Goal: Book appointment/travel/reservation

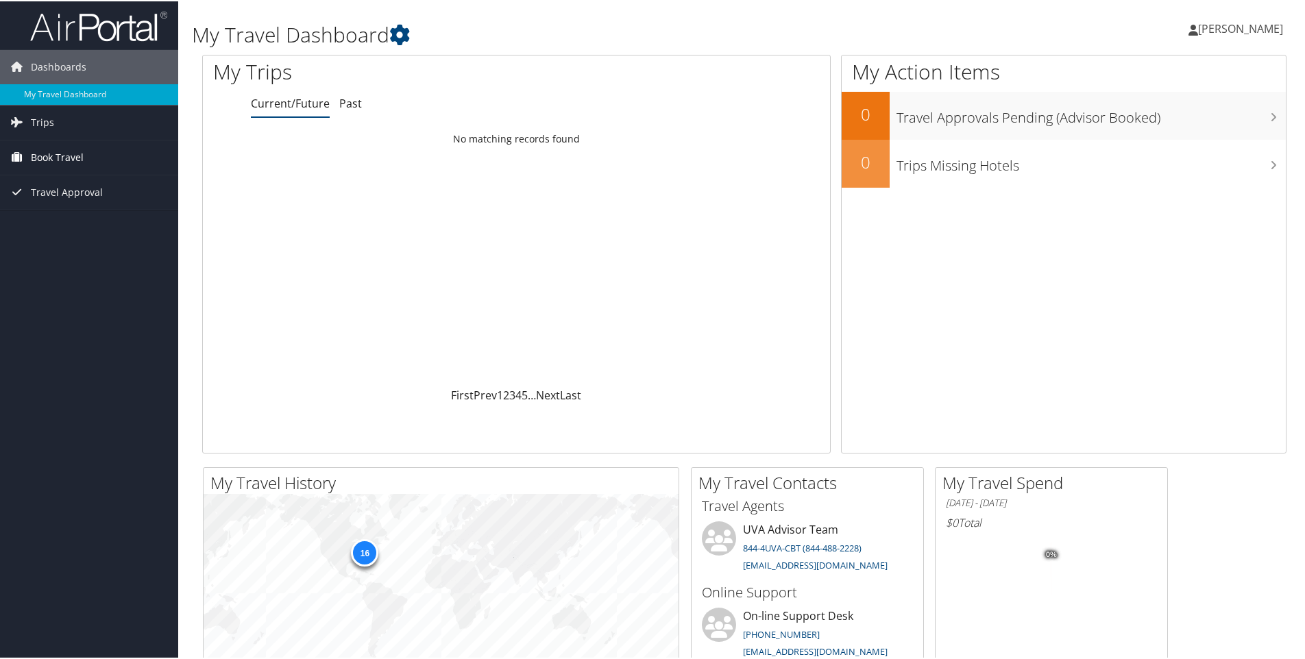
click at [49, 152] on span "Book Travel" at bounding box center [57, 156] width 53 height 34
click at [71, 184] on link "Agent Booking Request" at bounding box center [89, 183] width 178 height 21
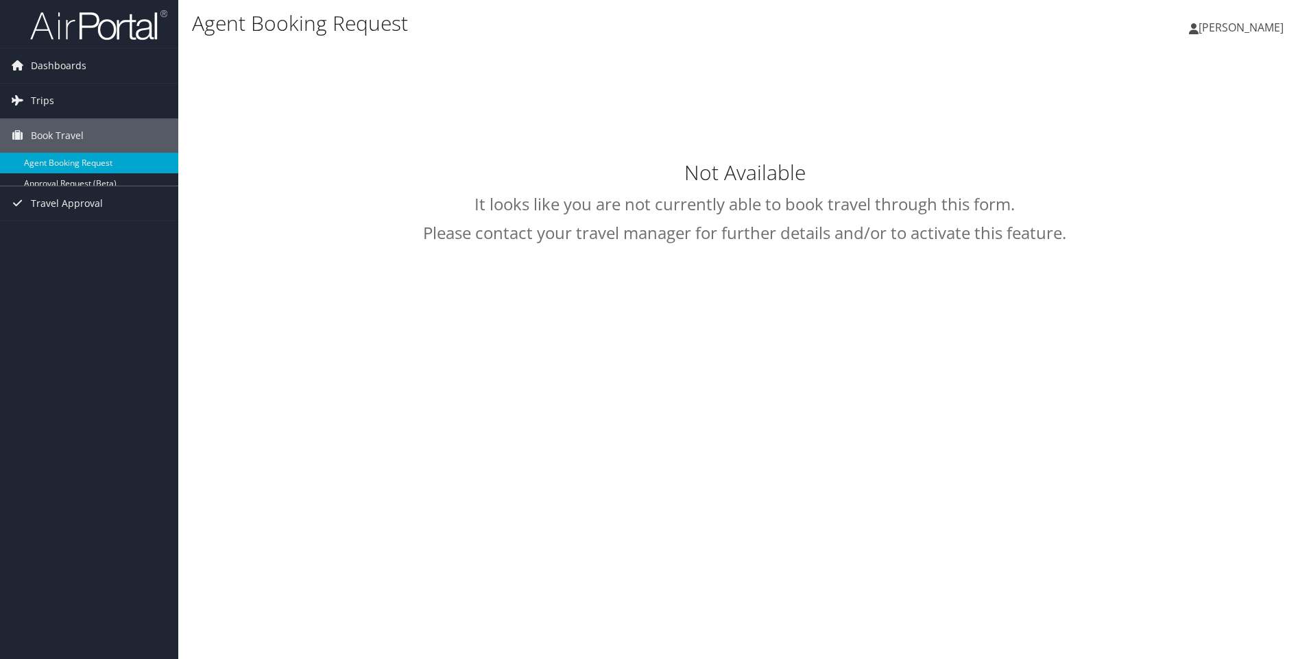
type input "[PERSON_NAME]"
select select "[EMAIL_ADDRESS][DOMAIN_NAME]"
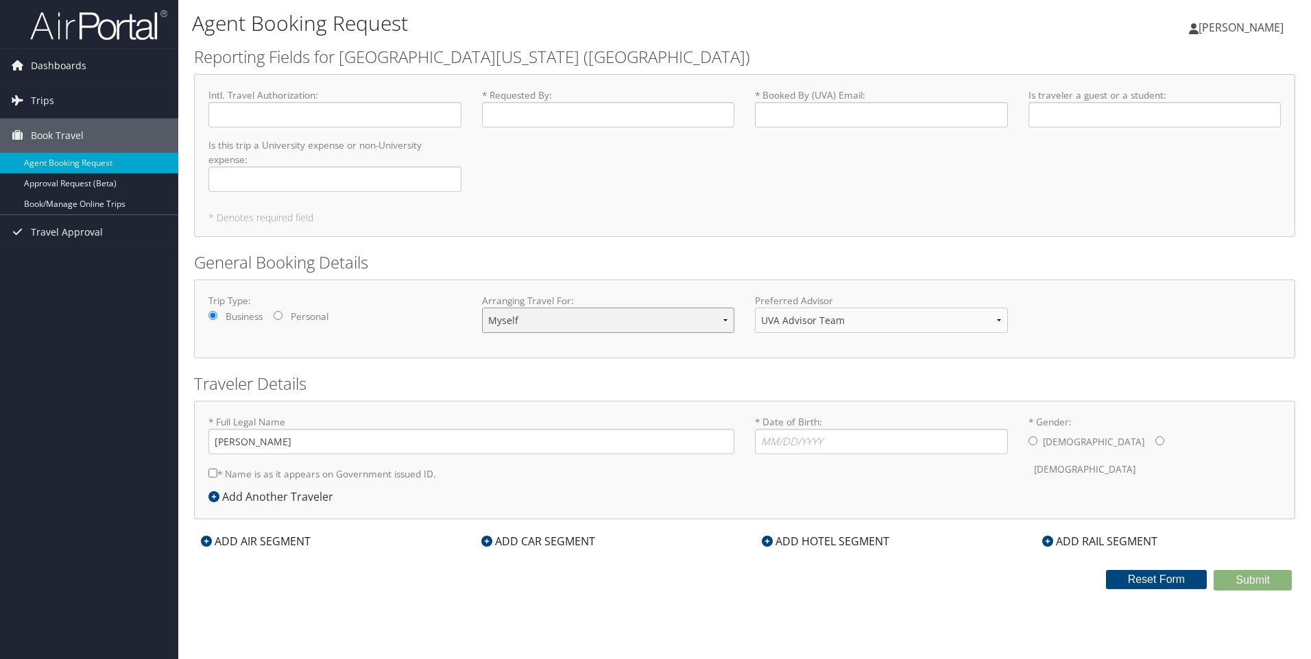
click at [725, 323] on select "Myself Another Traveler Guest Traveler" at bounding box center [608, 320] width 253 height 25
select select "guest"
click at [482, 308] on select "Myself Another Traveler Guest Traveler" at bounding box center [608, 320] width 253 height 25
click at [975, 320] on select "UVA Advisor Team" at bounding box center [881, 320] width 253 height 25
click at [975, 332] on select "UVA Advisor Team" at bounding box center [881, 320] width 253 height 25
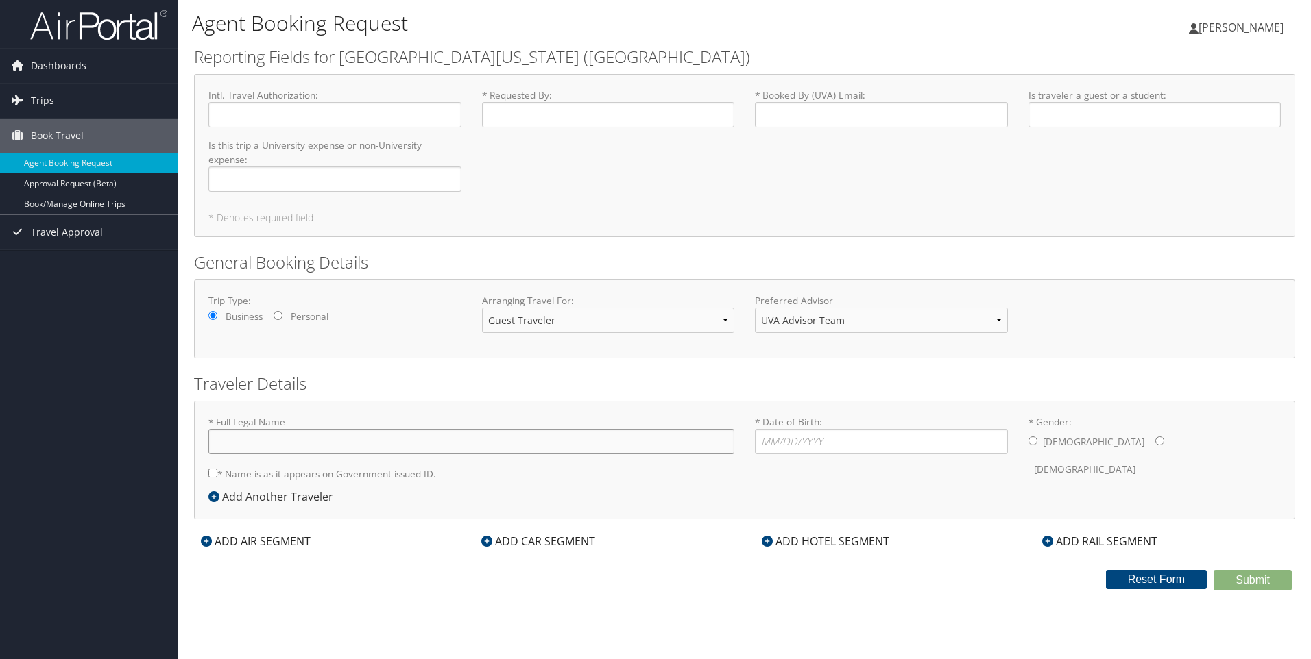
click at [391, 450] on input "* Full Legal Name" at bounding box center [471, 441] width 526 height 25
click at [422, 446] on input "* Full Legal Name" at bounding box center [471, 441] width 526 height 25
type input "April [PERSON_NAME]"
click at [210, 472] on input "* Name is as it appears on Government issued ID." at bounding box center [212, 473] width 9 height 9
checkbox input "true"
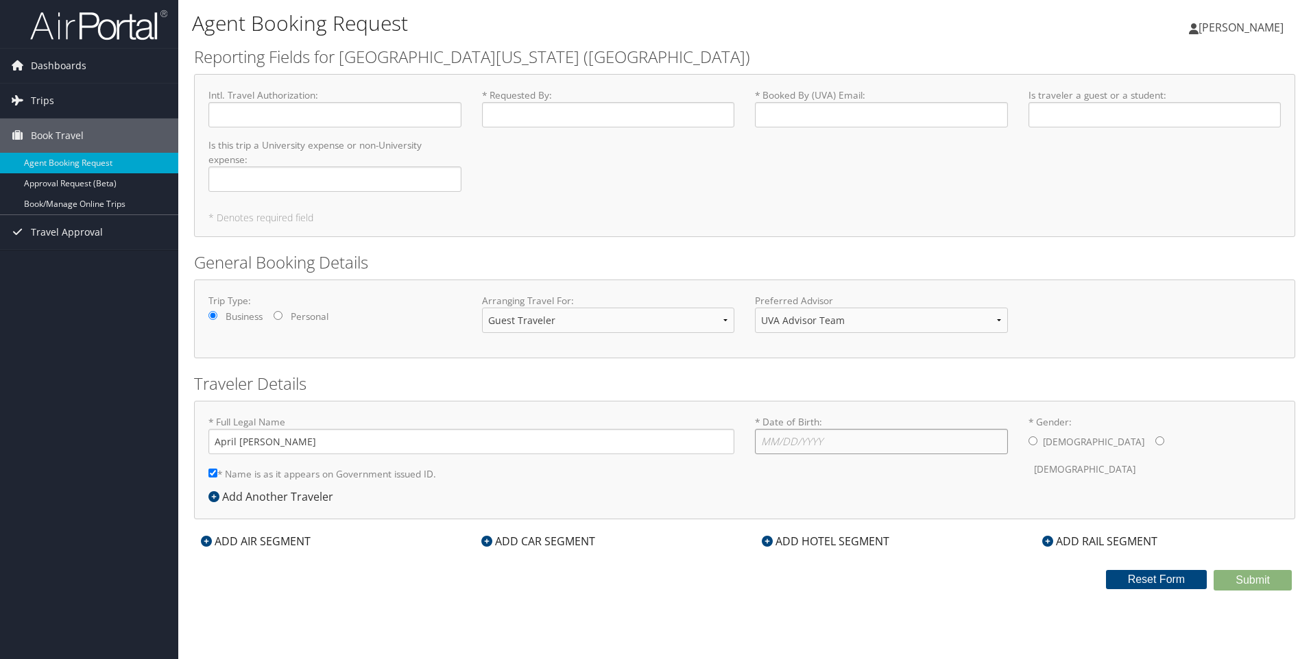
click at [807, 442] on input "* Date of Birth: Invalid Date" at bounding box center [881, 441] width 253 height 25
type input "[DATE]"
click at [1155, 442] on input "* Gender: [DEMOGRAPHIC_DATA] [DEMOGRAPHIC_DATA]" at bounding box center [1159, 441] width 9 height 9
radio input "true"
click at [283, 496] on div "Add Another Traveler" at bounding box center [274, 497] width 132 height 16
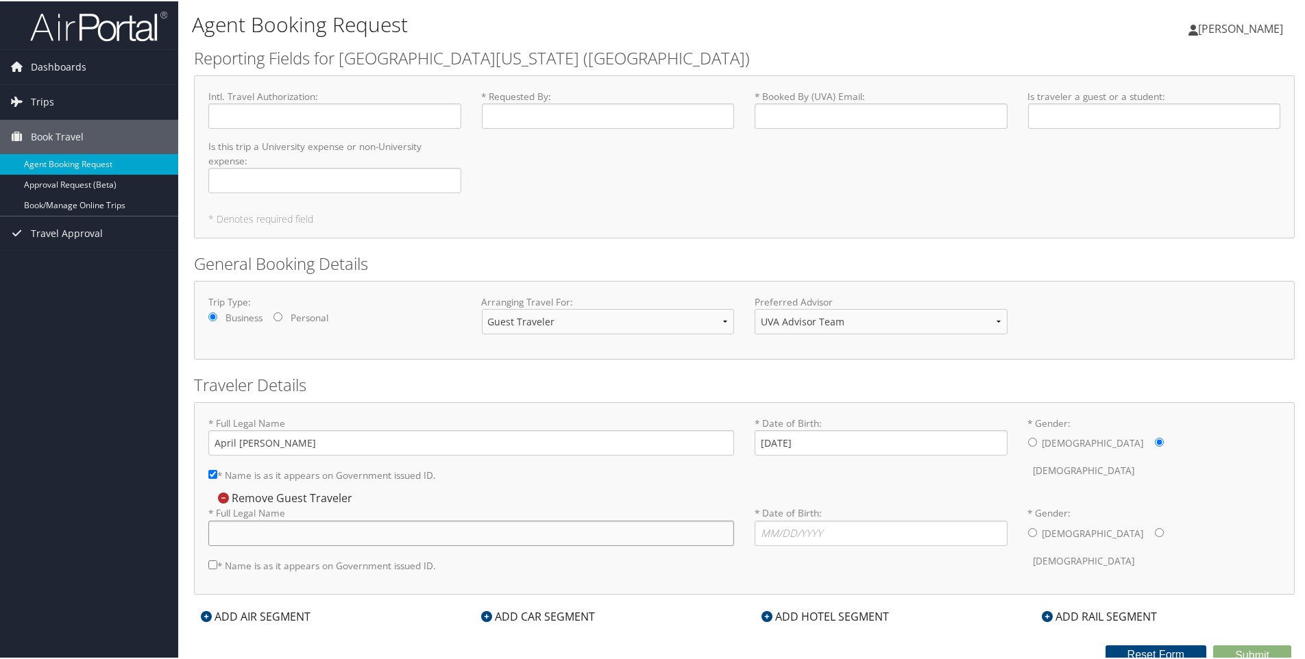
click at [349, 529] on input "* Full Legal Name" at bounding box center [471, 532] width 526 height 25
type input "[PERSON_NAME] [PERSON_NAME]"
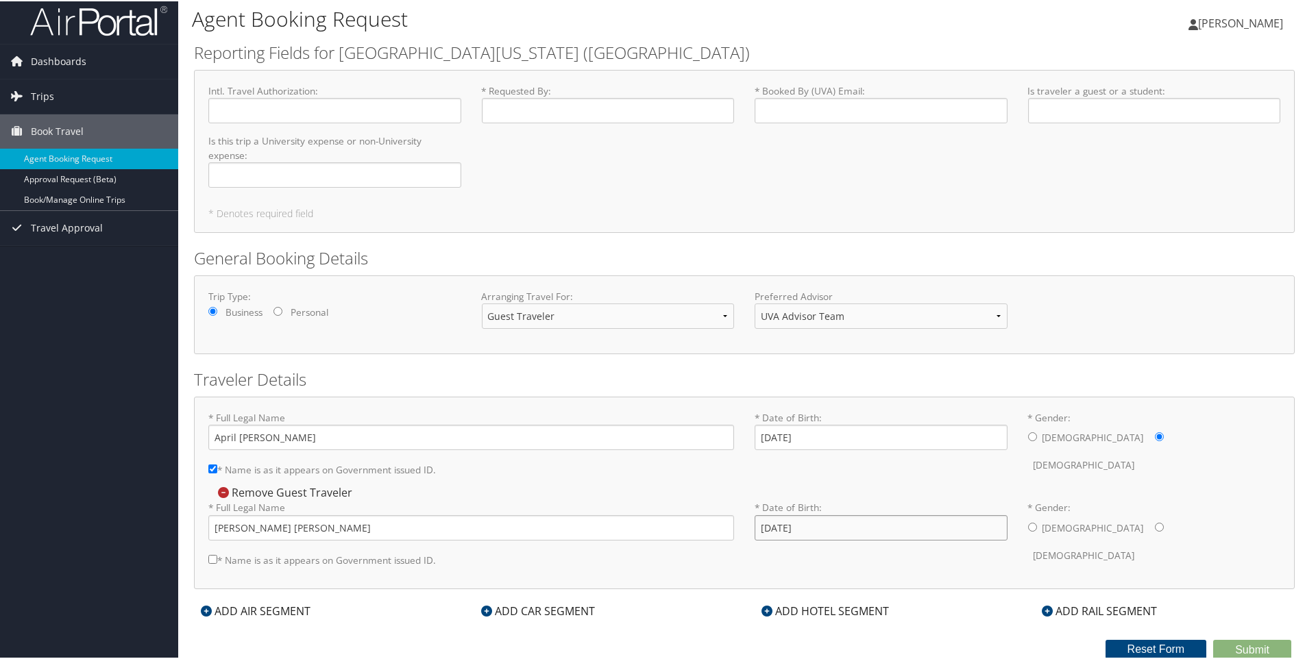
type input "[DATE]"
click at [1028, 525] on input "* Gender: [DEMOGRAPHIC_DATA] [DEMOGRAPHIC_DATA]" at bounding box center [1032, 526] width 9 height 9
radio input "true"
click at [215, 561] on input "* Name is as it appears on Government issued ID." at bounding box center [212, 558] width 9 height 9
checkbox input "true"
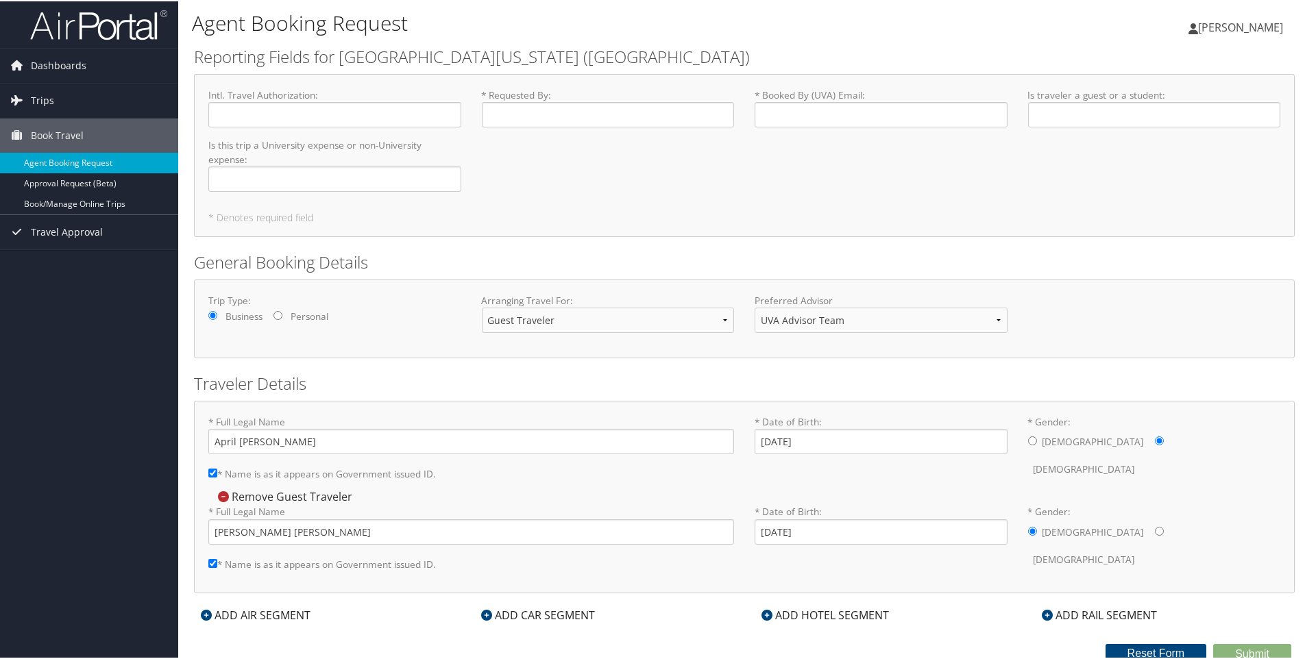
scroll to position [0, 0]
click at [536, 103] on input "* Requested By : Required" at bounding box center [608, 114] width 253 height 25
type input "[PERSON_NAME]"
type input "[EMAIL_ADDRESS][US_STATE][DOMAIN_NAME]"
click at [1071, 113] on input "Is traveler a guest or a student : Required" at bounding box center [1154, 114] width 253 height 25
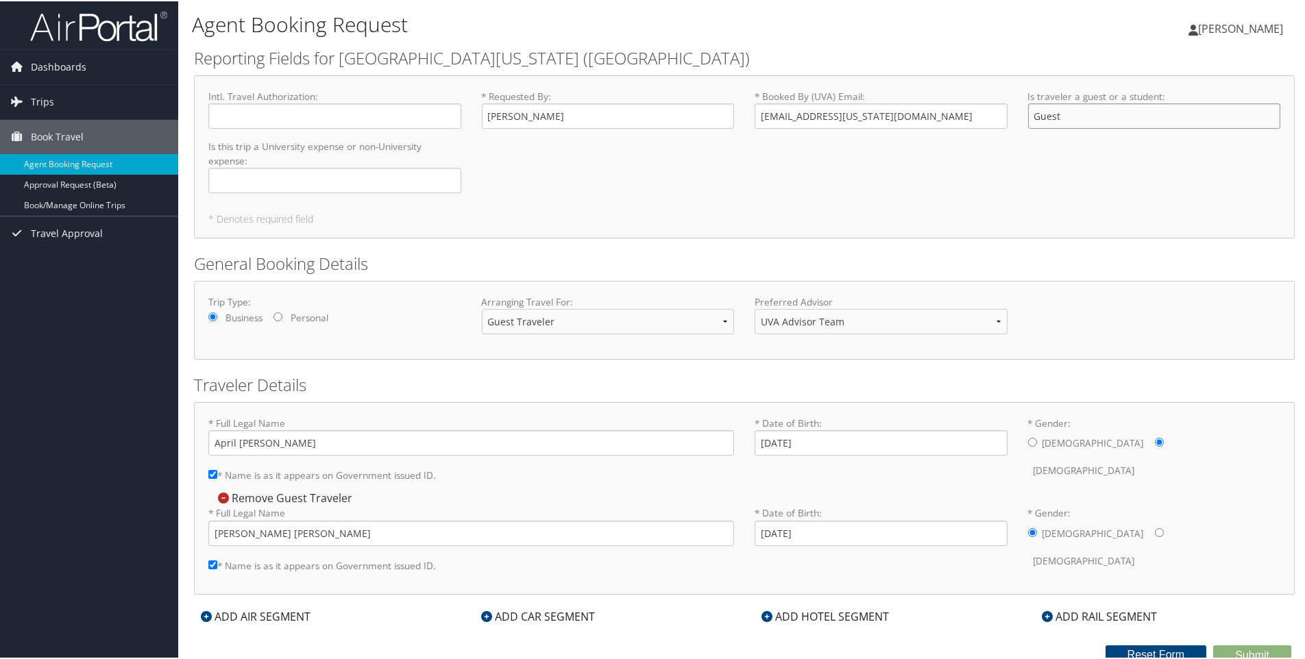
type input "Guest"
click at [249, 173] on input "Is this trip a University expense or non-University expense : Required" at bounding box center [334, 179] width 253 height 25
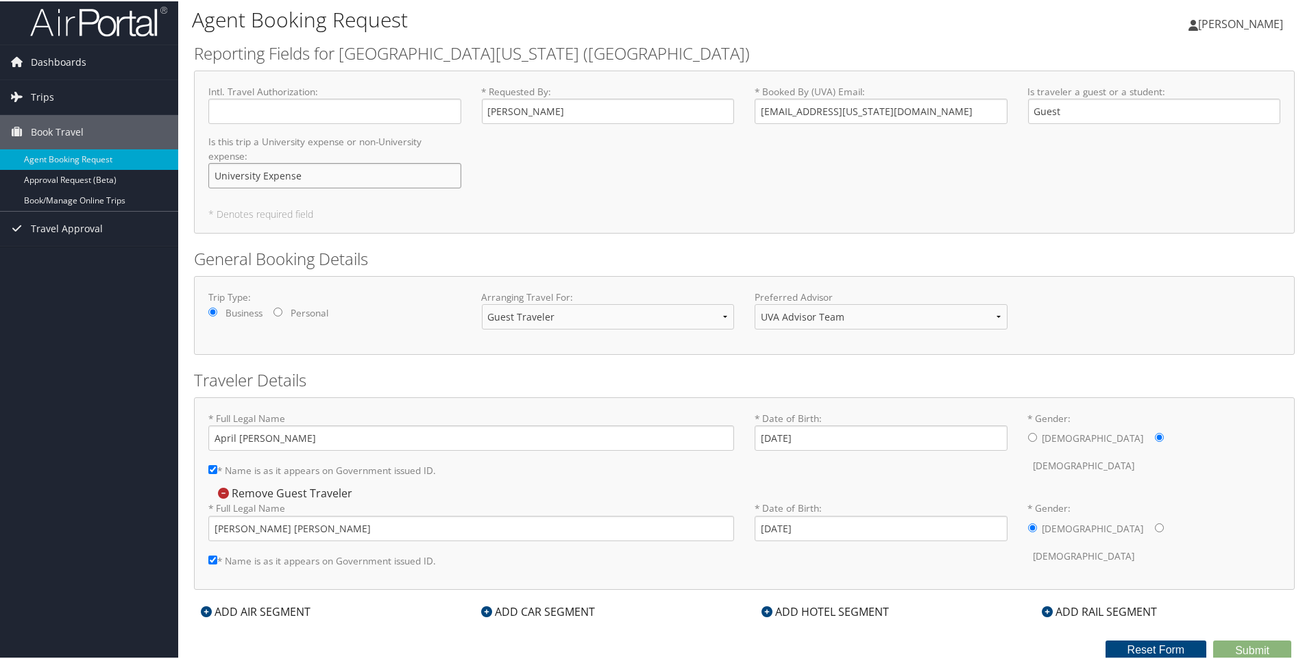
scroll to position [5, 0]
type input "University Expense"
click at [812, 606] on div "ADD HOTEL SEGMENT" at bounding box center [825, 610] width 141 height 16
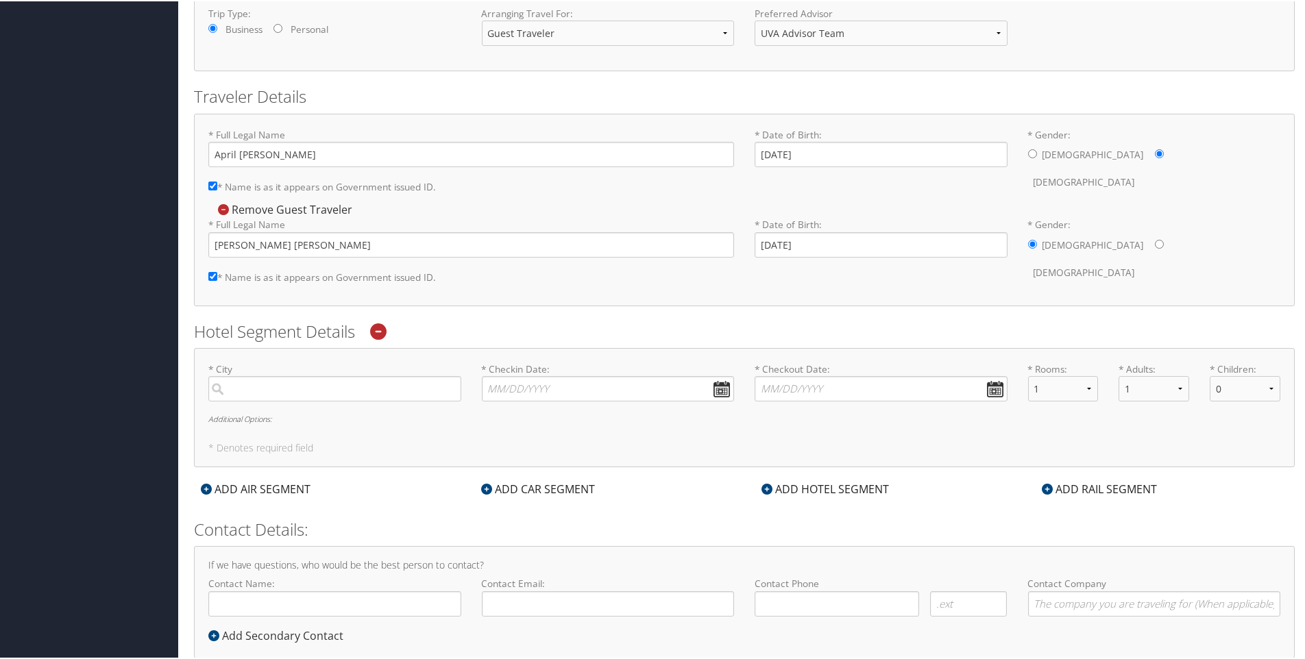
scroll to position [321, 0]
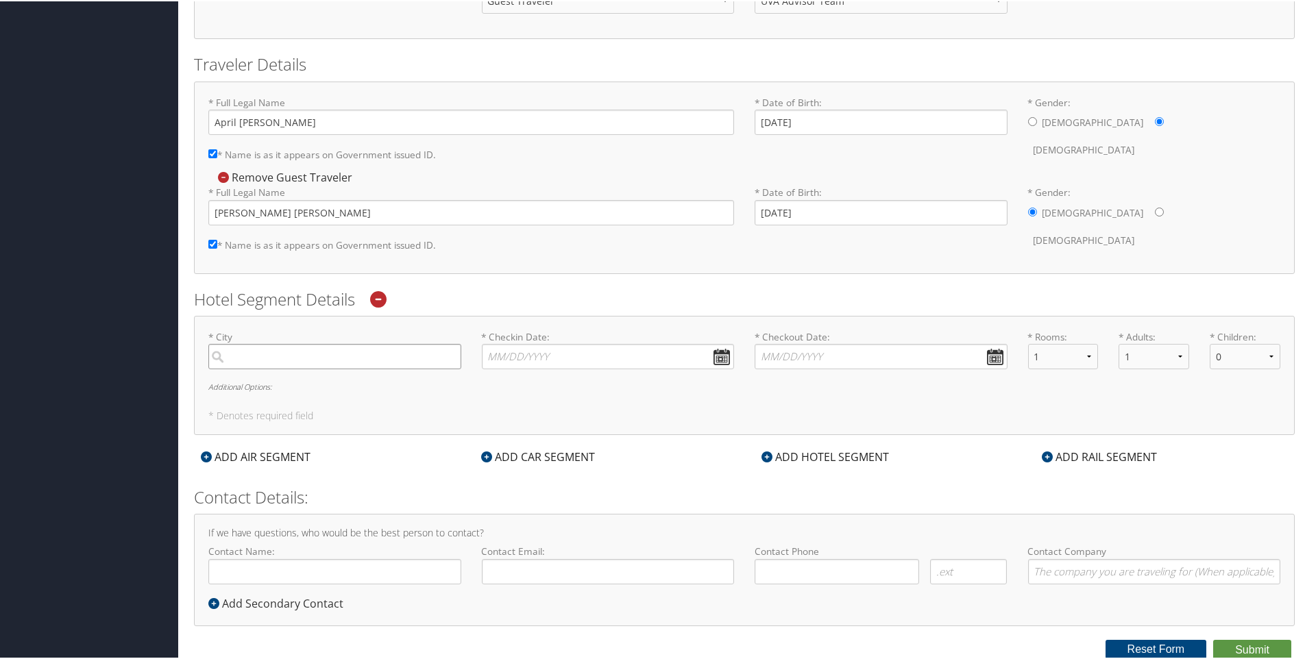
click at [245, 351] on input "search" at bounding box center [334, 355] width 253 height 25
click at [395, 360] on input "[GEOGRAPHIC_DATA]" at bounding box center [334, 355] width 253 height 25
click at [312, 387] on div "[GEOGRAPHIC_DATA] (CHO [GEOGRAPHIC_DATA])" at bounding box center [336, 384] width 234 height 18
click at [312, 368] on input "[GEOGRAPHIC_DATA]" at bounding box center [334, 355] width 253 height 25
type input "[GEOGRAPHIC_DATA]"
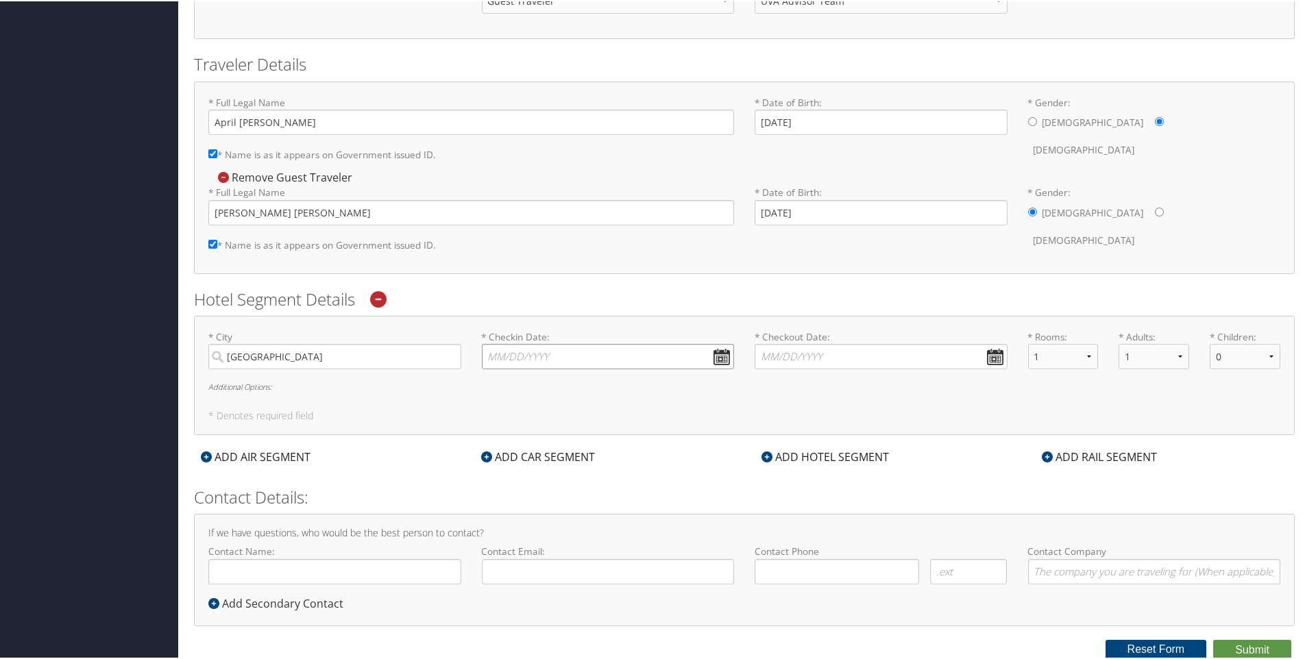
click at [581, 352] on input "* Checkin Date: Dates must be valid" at bounding box center [608, 355] width 253 height 25
click at [557, 463] on td "15" at bounding box center [559, 467] width 19 height 19
type input "[DATE]"
click at [982, 350] on input "* Checkout Date: Dates must be valid" at bounding box center [881, 355] width 253 height 25
click at [890, 467] on td "18" at bounding box center [890, 467] width 19 height 19
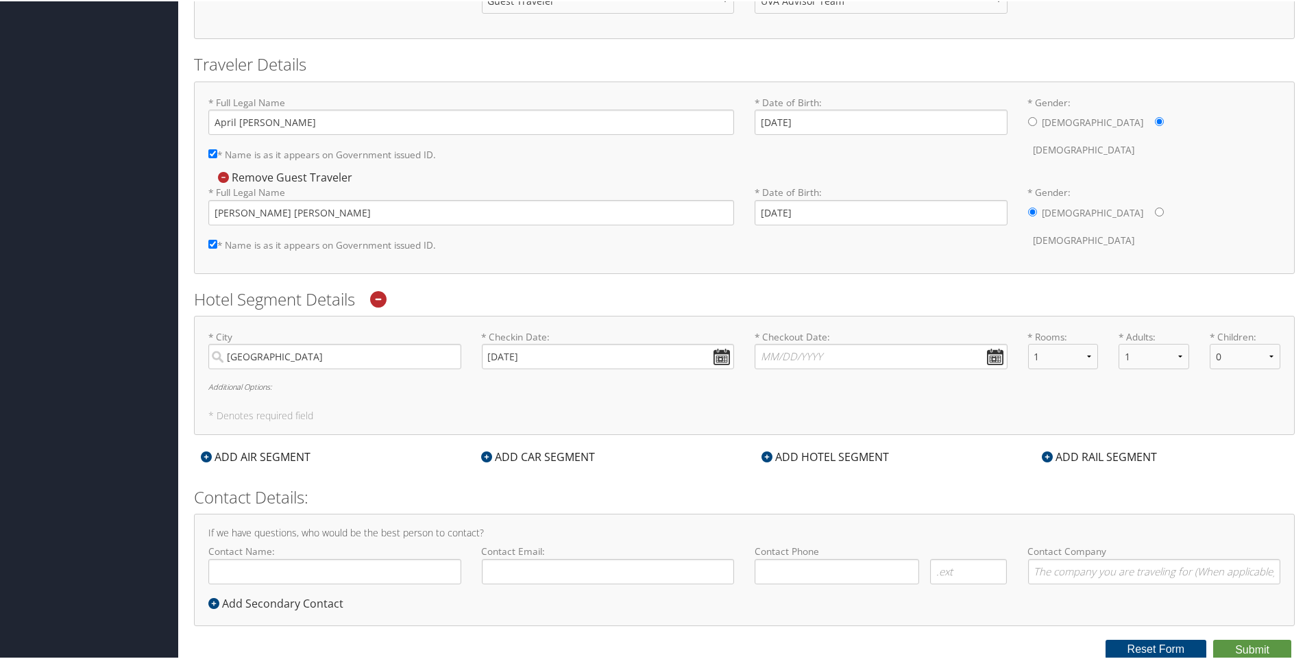
type input "[DATE]"
click at [1084, 356] on select "1 2 3 4 5" at bounding box center [1063, 355] width 71 height 25
click at [1028, 343] on select "1 2 3 4 5" at bounding box center [1063, 355] width 71 height 25
click at [1178, 354] on select "1 2 3 4 5" at bounding box center [1154, 355] width 71 height 25
select select "2"
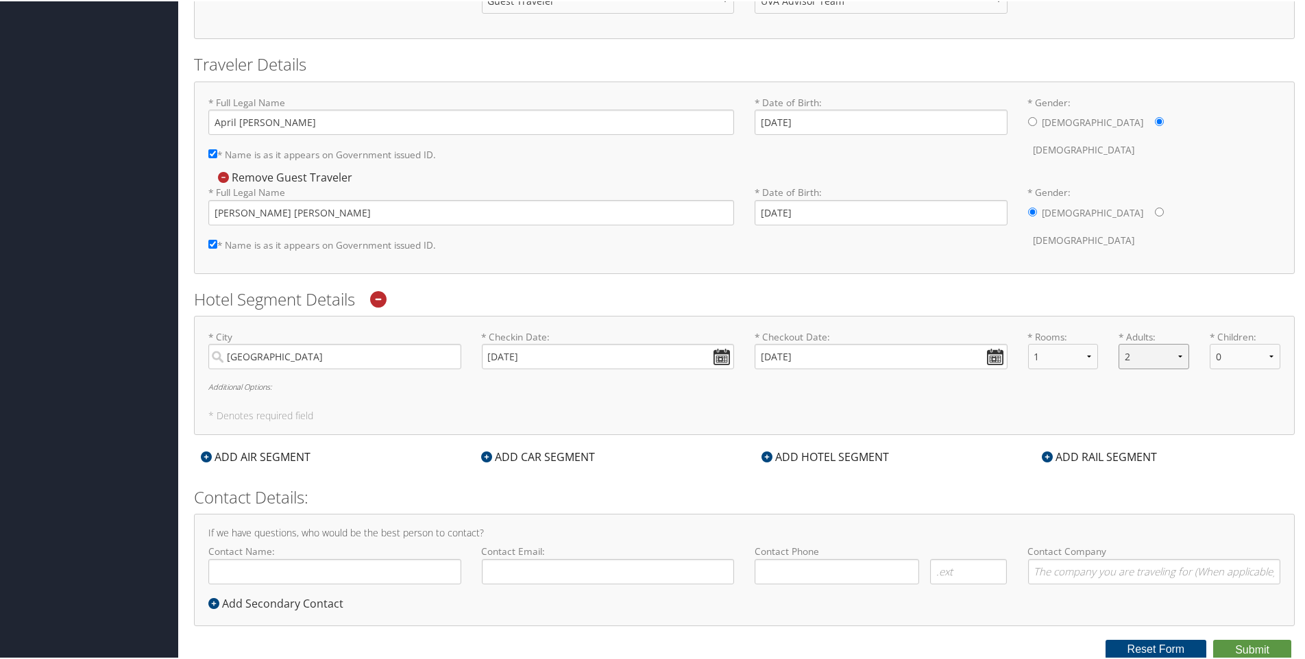
click at [1119, 343] on select "1 2 3 4 5" at bounding box center [1154, 355] width 71 height 25
click at [345, 582] on input "Contact Name:" at bounding box center [334, 570] width 253 height 25
type input "[PERSON_NAME]"
type input "[EMAIL_ADDRESS][US_STATE][DOMAIN_NAME]"
type input "( ) -"
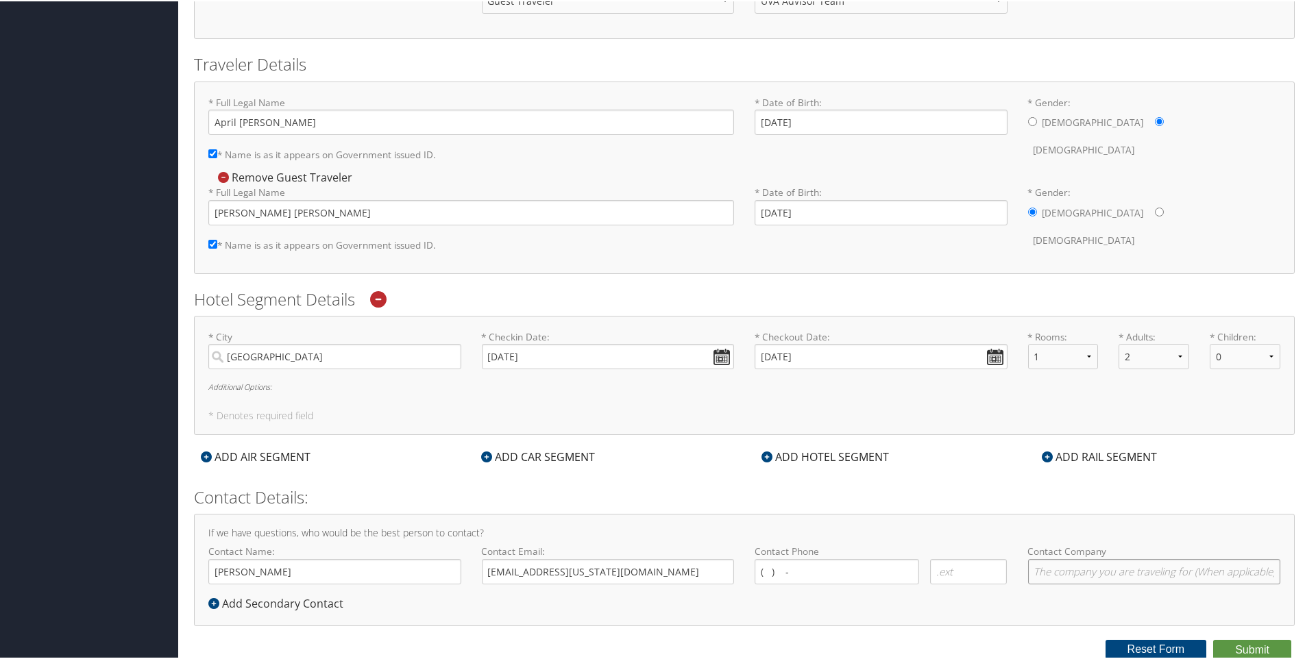
type input "UVA_207"
click at [211, 605] on icon at bounding box center [213, 602] width 11 height 11
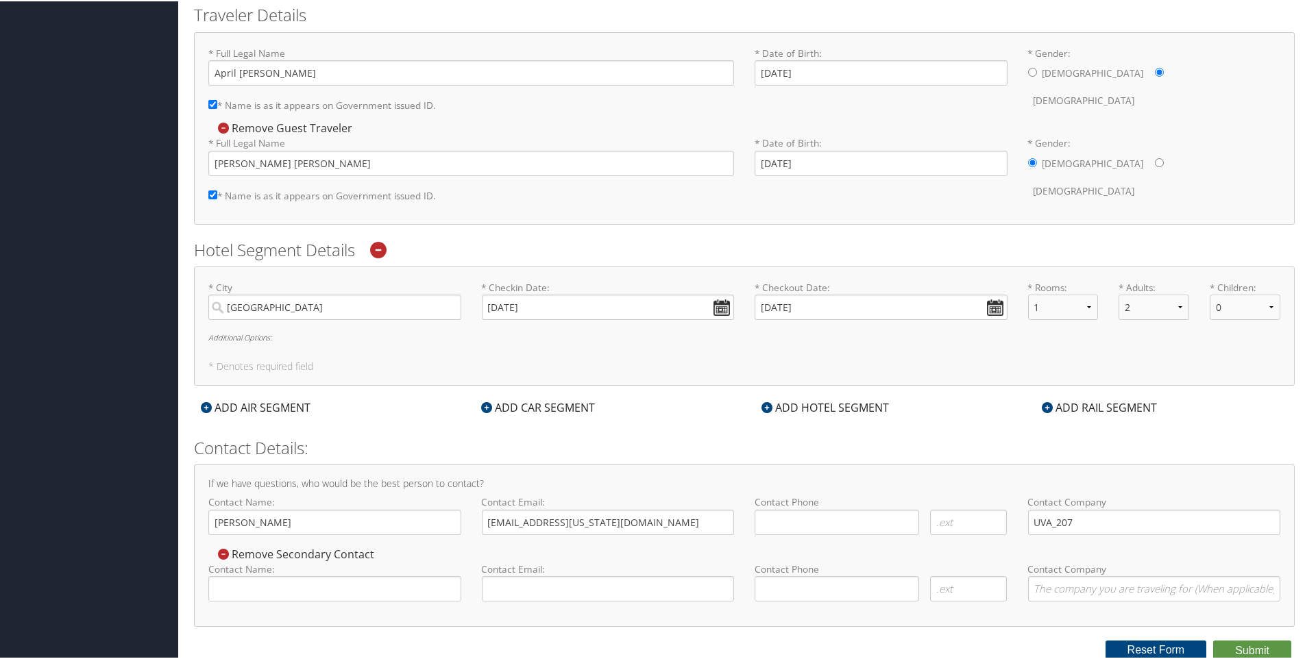
scroll to position [371, 0]
click at [354, 583] on input "Contact Name:" at bounding box center [334, 586] width 253 height 25
type input "[PERSON_NAME]"
type input "[EMAIL_ADDRESS][DOMAIN_NAME]"
click at [763, 516] on input "( ) -" at bounding box center [837, 520] width 164 height 25
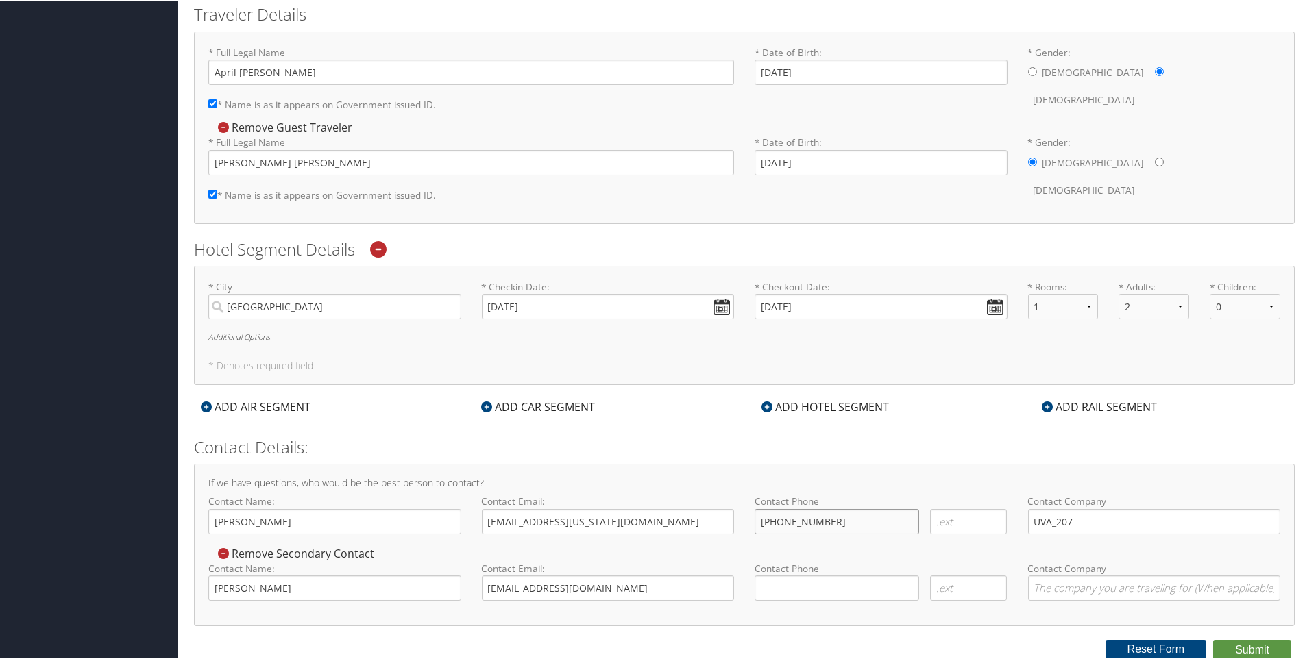
type input "[PHONE_NUMBER]"
click at [770, 587] on input "( ) -" at bounding box center [837, 586] width 164 height 25
type input "[PHONE_NUMBER]"
type input "UVA_207"
click at [971, 629] on form "Reporting Fields for [GEOGRAPHIC_DATA][US_STATE] (UVA) Intl. Travel Authorizati…" at bounding box center [744, 166] width 1101 height 985
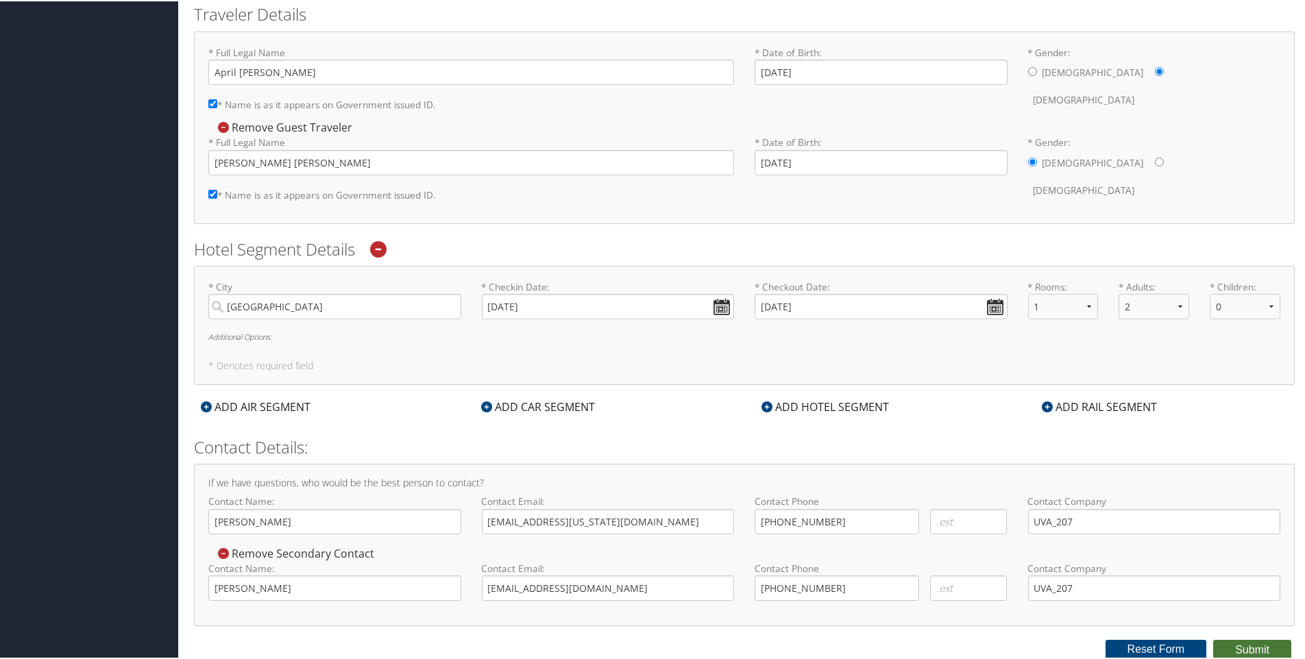
click at [1254, 646] on button "Submit" at bounding box center [1252, 649] width 78 height 21
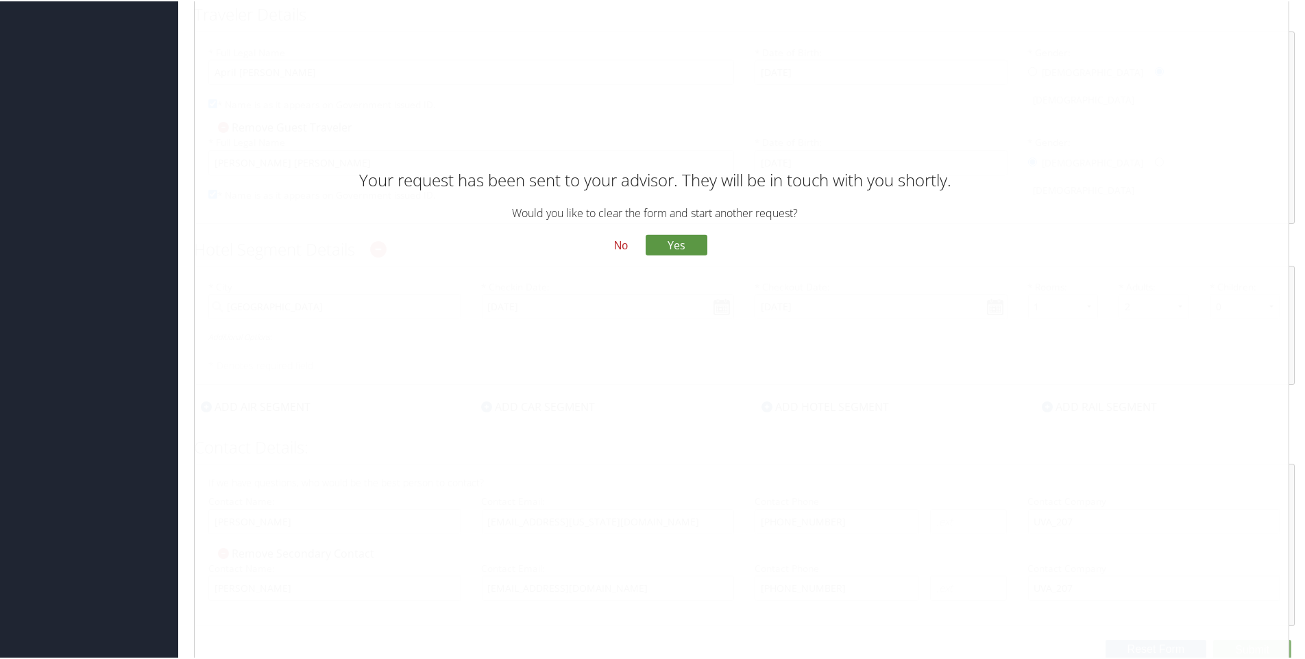
click at [625, 248] on button "No" at bounding box center [621, 244] width 36 height 23
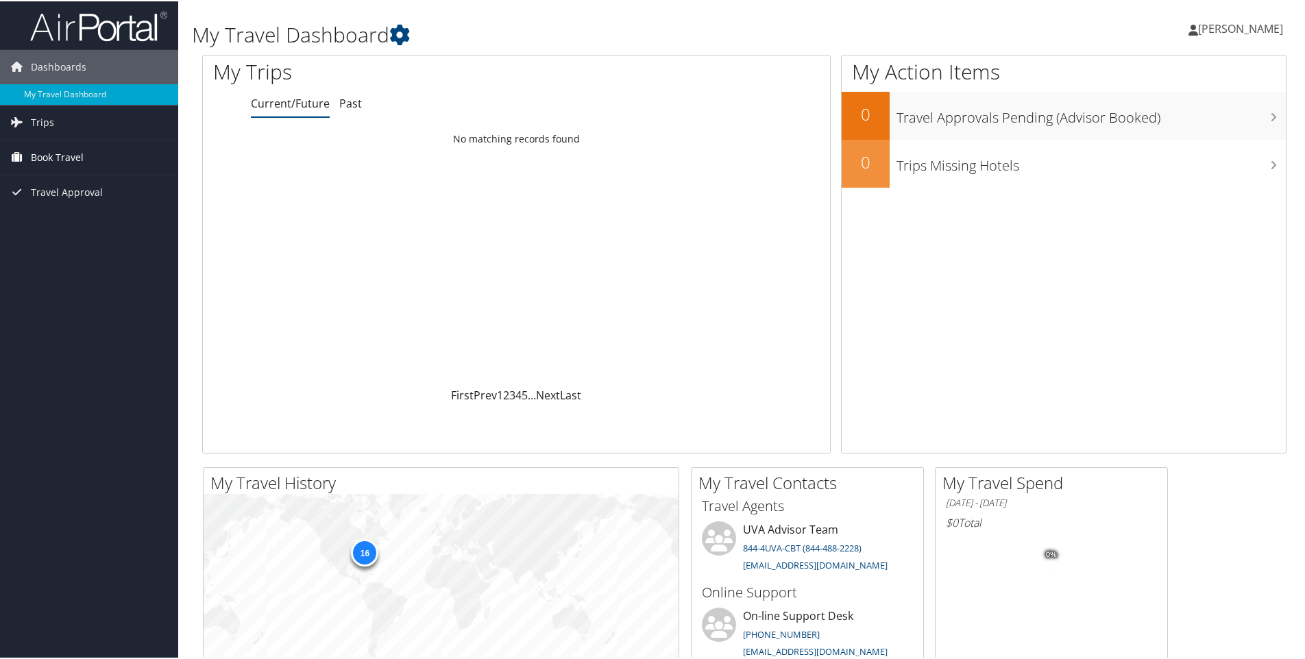
click at [71, 156] on span "Book Travel" at bounding box center [57, 156] width 53 height 34
click at [74, 178] on link "Agent Booking Request" at bounding box center [89, 183] width 178 height 21
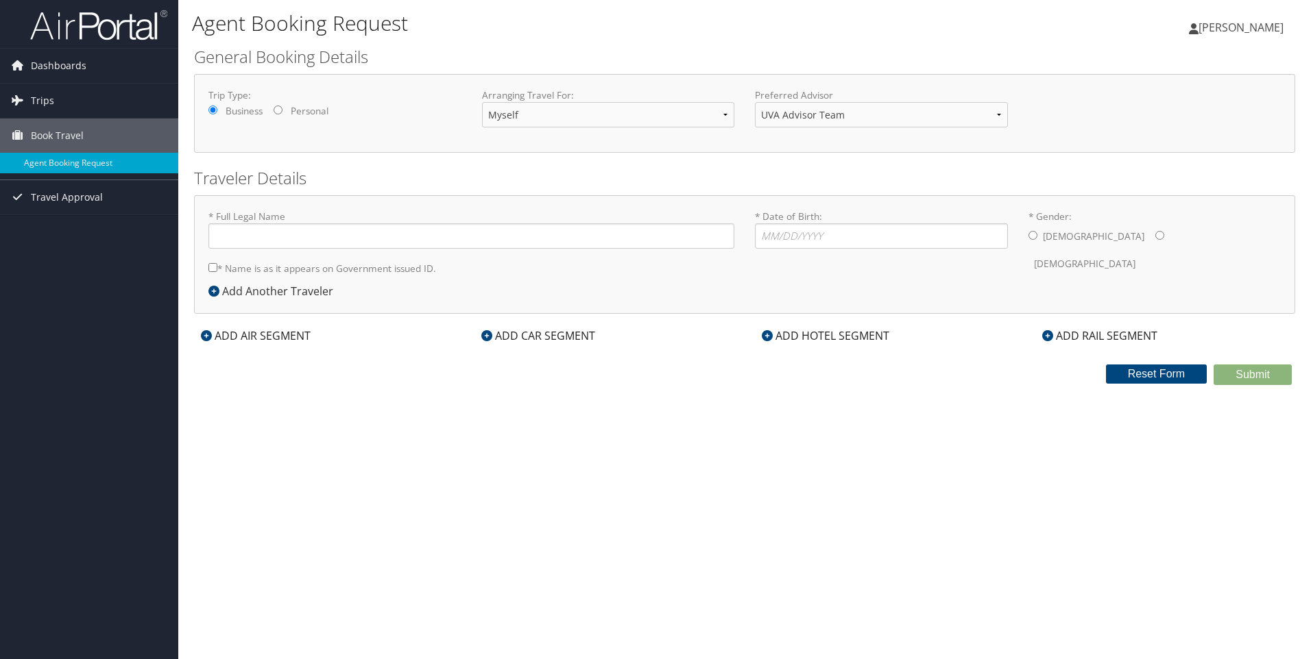
type input "[PERSON_NAME]"
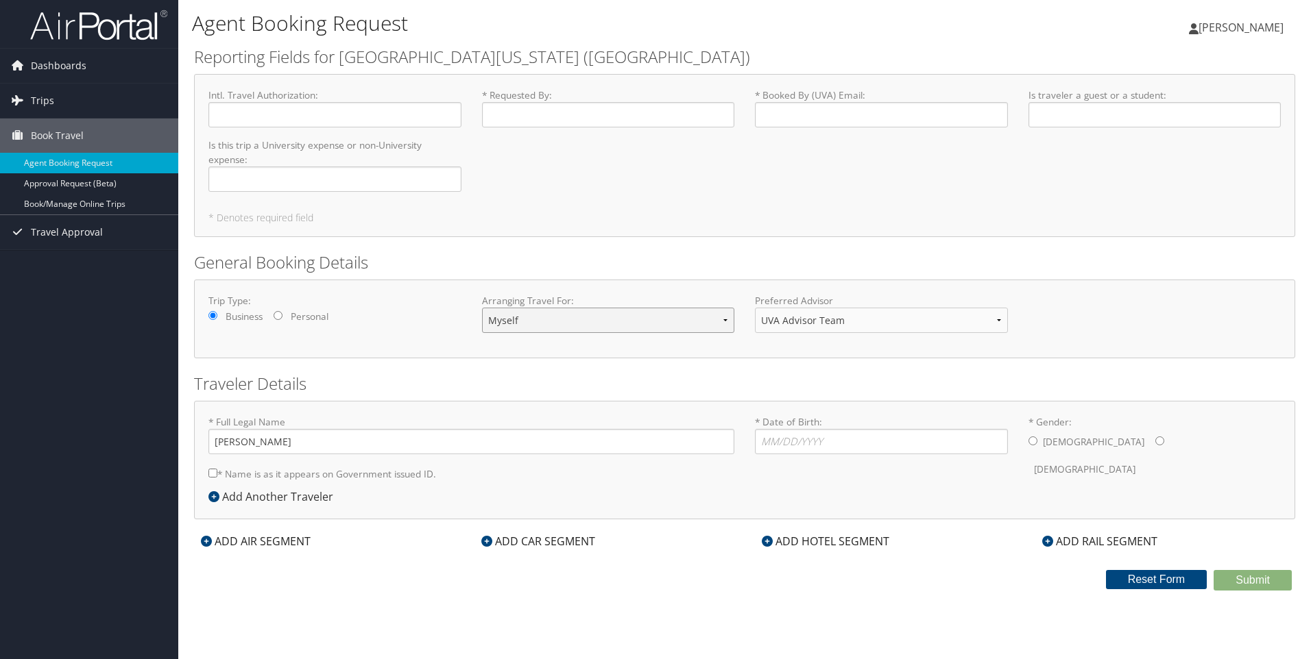
drag, startPoint x: 720, startPoint y: 319, endPoint x: 716, endPoint y: 326, distance: 7.7
click at [720, 319] on select "Myself Another Traveler Guest Traveler" at bounding box center [608, 320] width 253 height 25
select select "guest"
click at [482, 308] on select "Myself Another Traveler Guest Traveler" at bounding box center [608, 320] width 253 height 25
drag, startPoint x: 650, startPoint y: 106, endPoint x: 649, endPoint y: 112, distance: 7.0
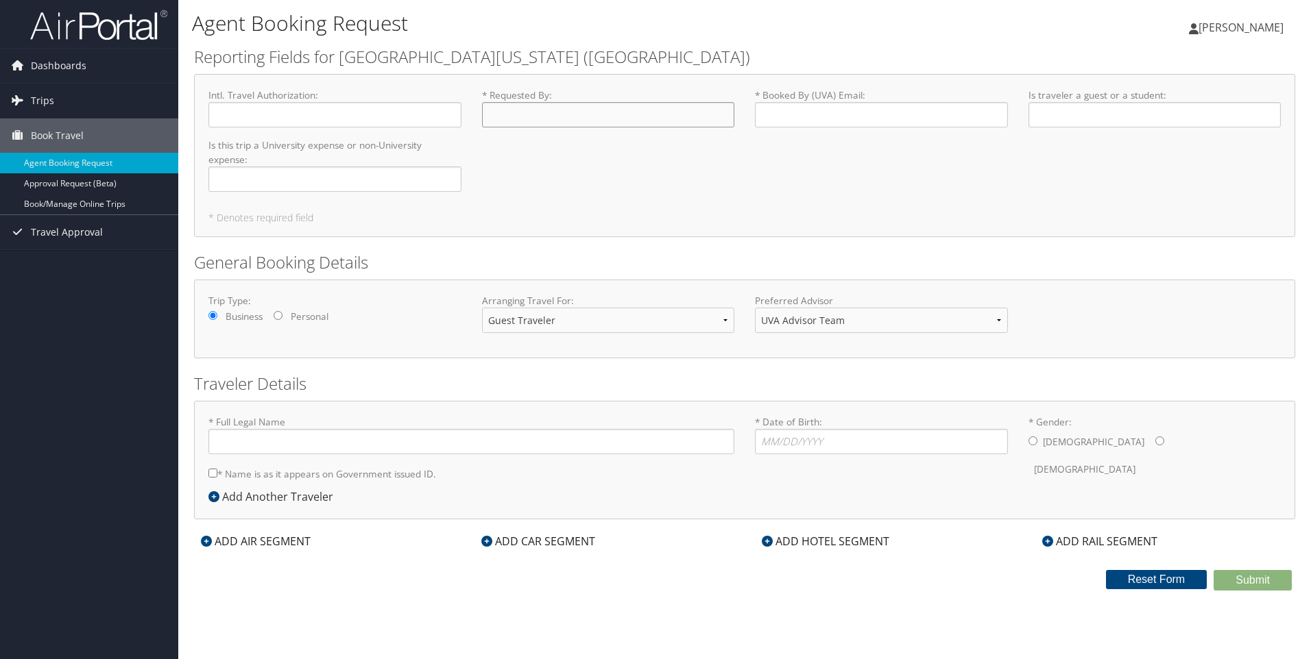
click at [650, 106] on input "* Requested By : Required" at bounding box center [608, 114] width 253 height 25
type input "[PERSON_NAME]"
type input "[EMAIL_ADDRESS][US_STATE][DOMAIN_NAME]"
type input "Guest"
type input "University Expense"
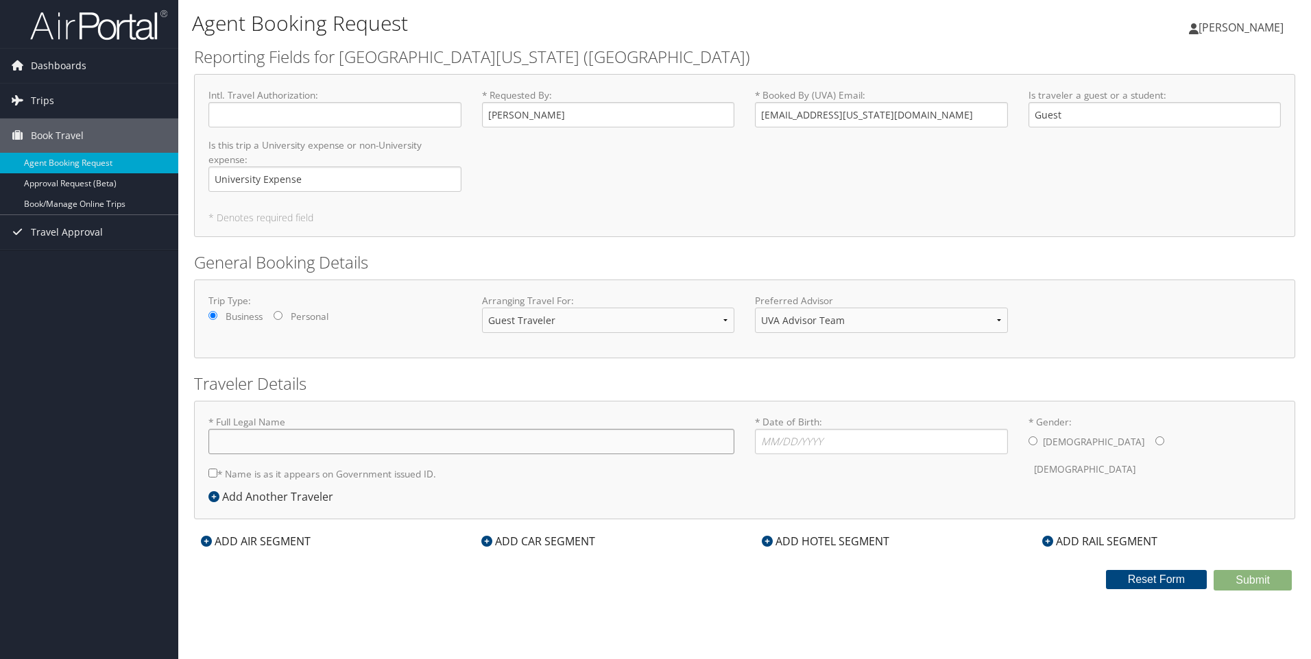
type input "April [PERSON_NAME]"
type input "[DATE]"
click at [223, 496] on div "Add Another Traveler" at bounding box center [274, 497] width 132 height 16
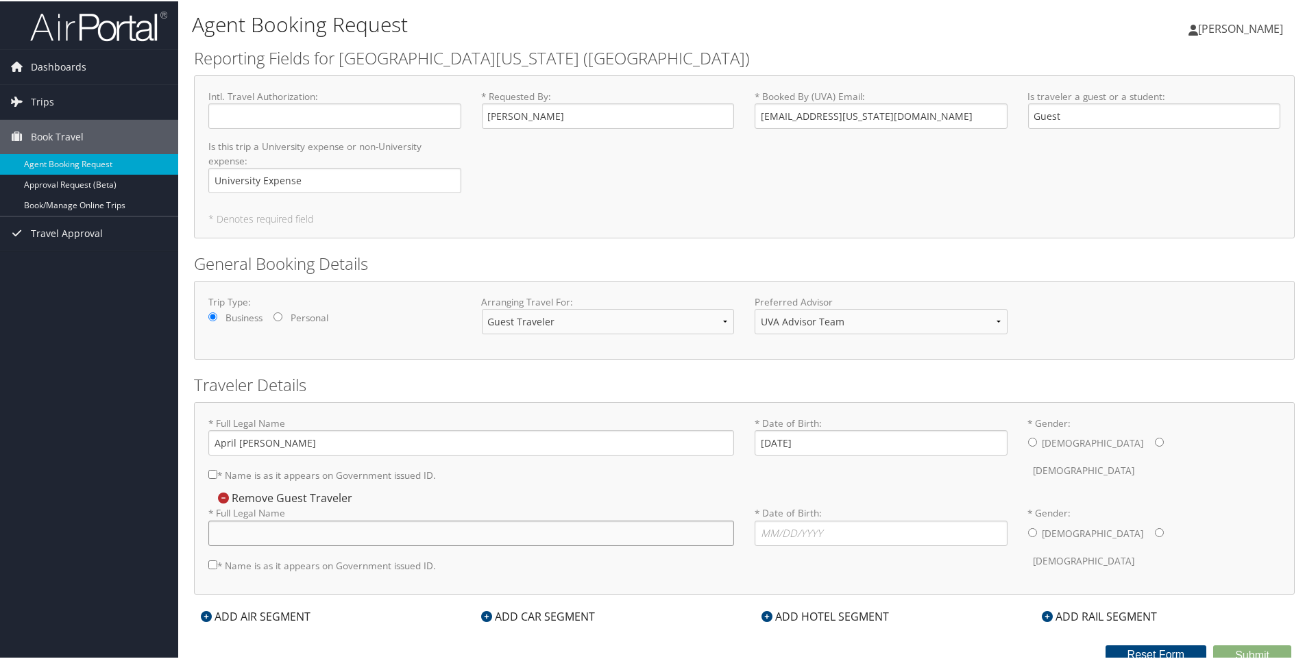
click at [342, 535] on input "* Full Legal Name" at bounding box center [471, 532] width 526 height 25
click at [327, 535] on input "* Full Legal Name" at bounding box center [471, 532] width 526 height 25
type input "[PERSON_NAME] [PERSON_NAME]"
type input "[DATE]"
click at [1155, 439] on input "* Gender: [DEMOGRAPHIC_DATA] [DEMOGRAPHIC_DATA]" at bounding box center [1159, 441] width 9 height 9
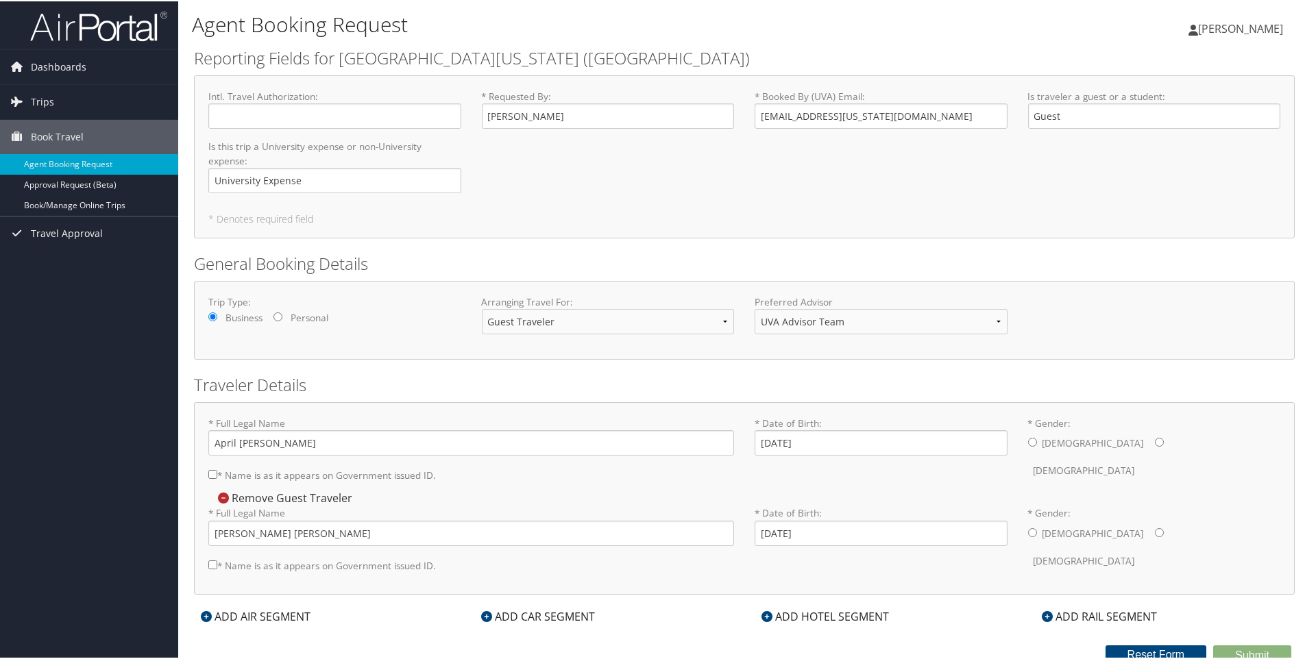
radio input "true"
click at [1028, 531] on input "* Gender: [DEMOGRAPHIC_DATA] [DEMOGRAPHIC_DATA]" at bounding box center [1032, 531] width 9 height 9
radio input "true"
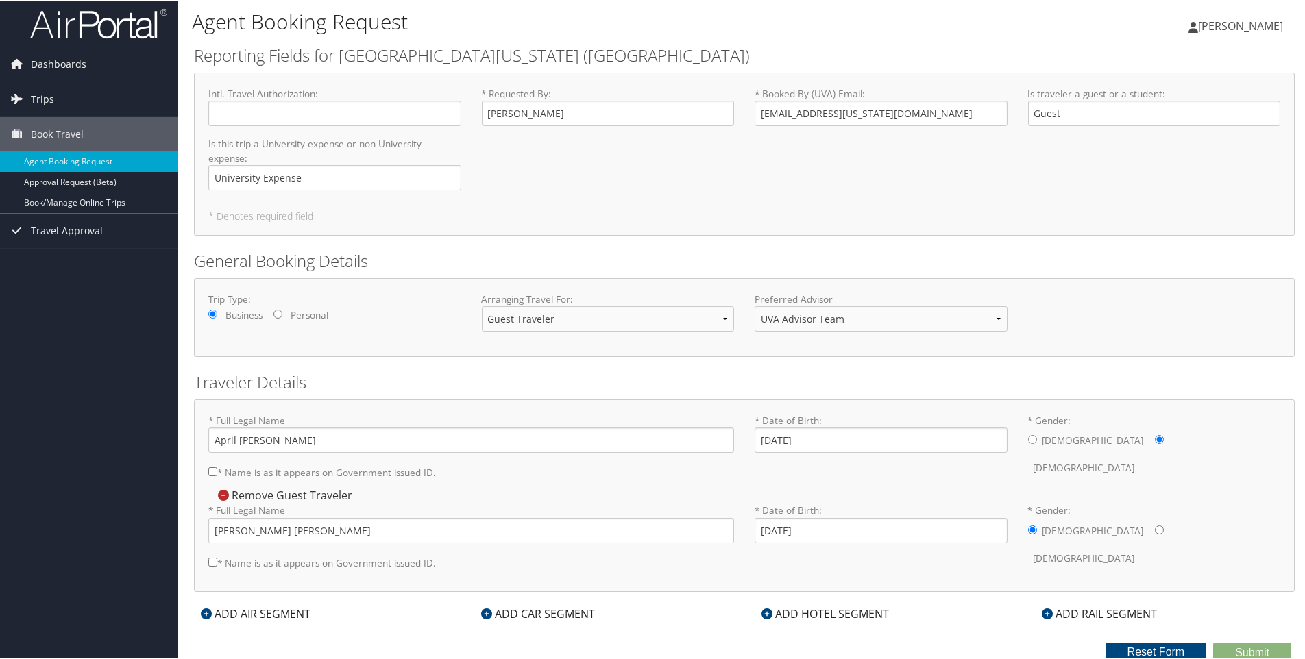
scroll to position [5, 0]
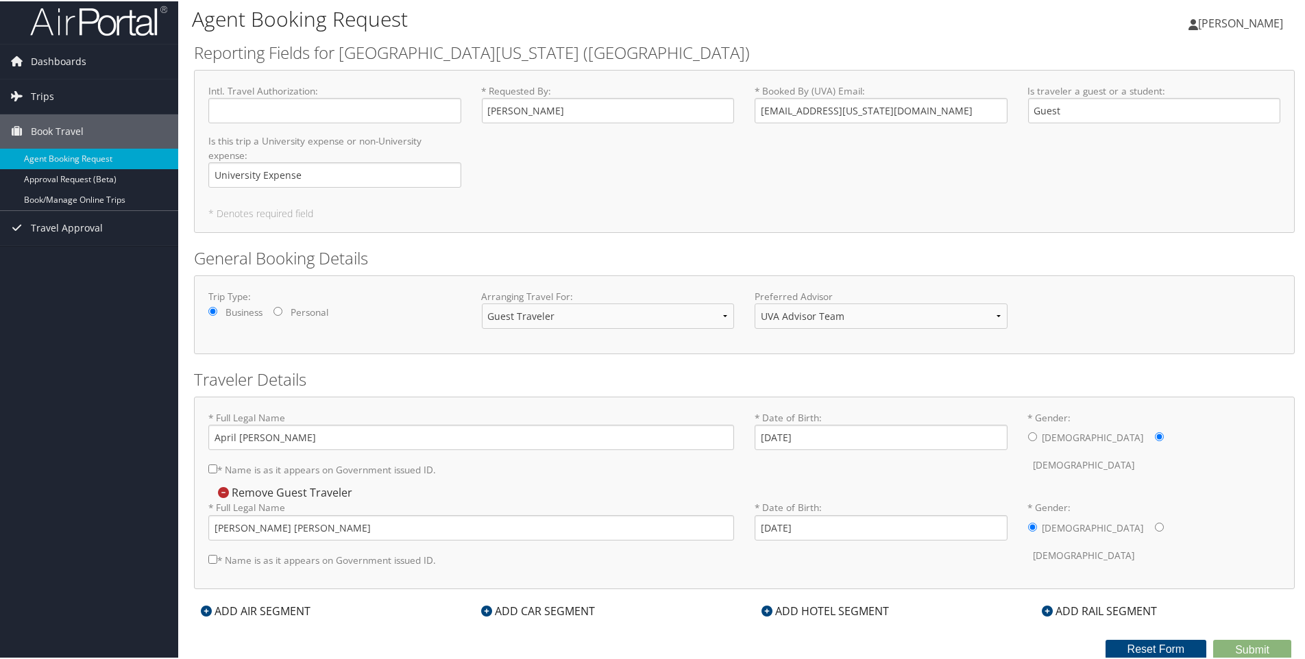
click at [212, 554] on input "* Name is as it appears on Government issued ID." at bounding box center [212, 558] width 9 height 9
checkbox input "true"
click at [212, 464] on input "* Name is as it appears on Government issued ID." at bounding box center [212, 467] width 9 height 9
checkbox input "true"
click at [267, 602] on div "ADD AIR SEGMENT" at bounding box center [255, 610] width 123 height 16
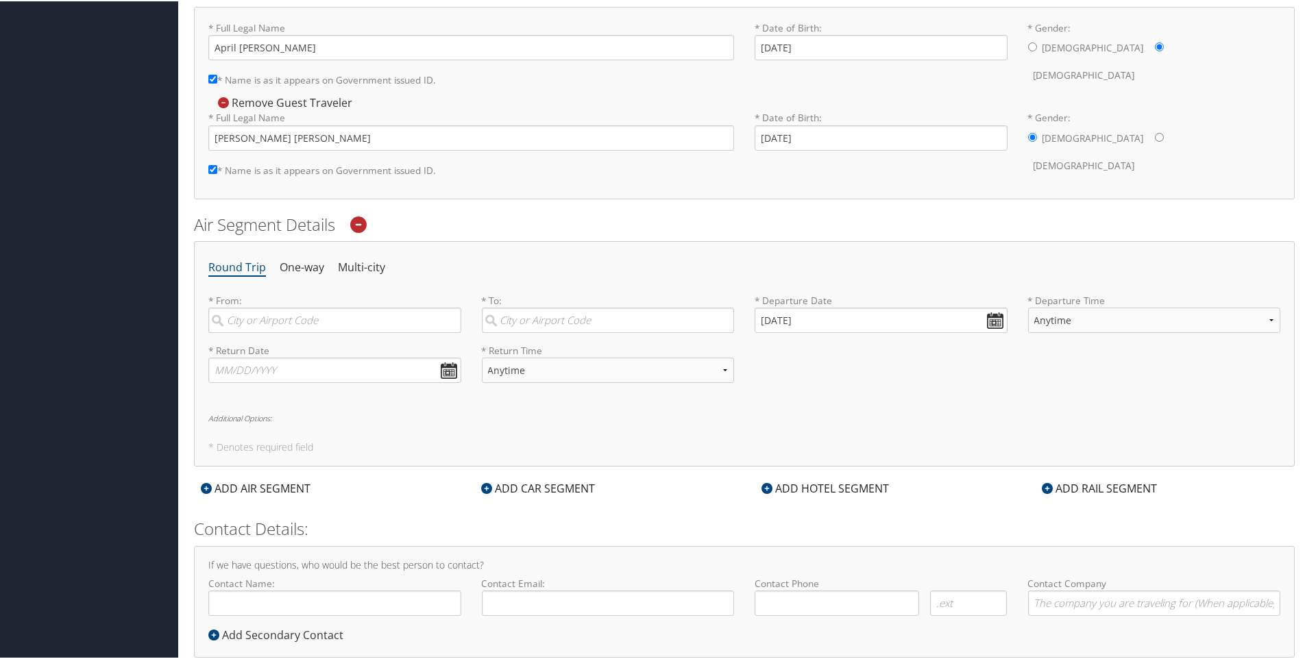
scroll to position [417, 0]
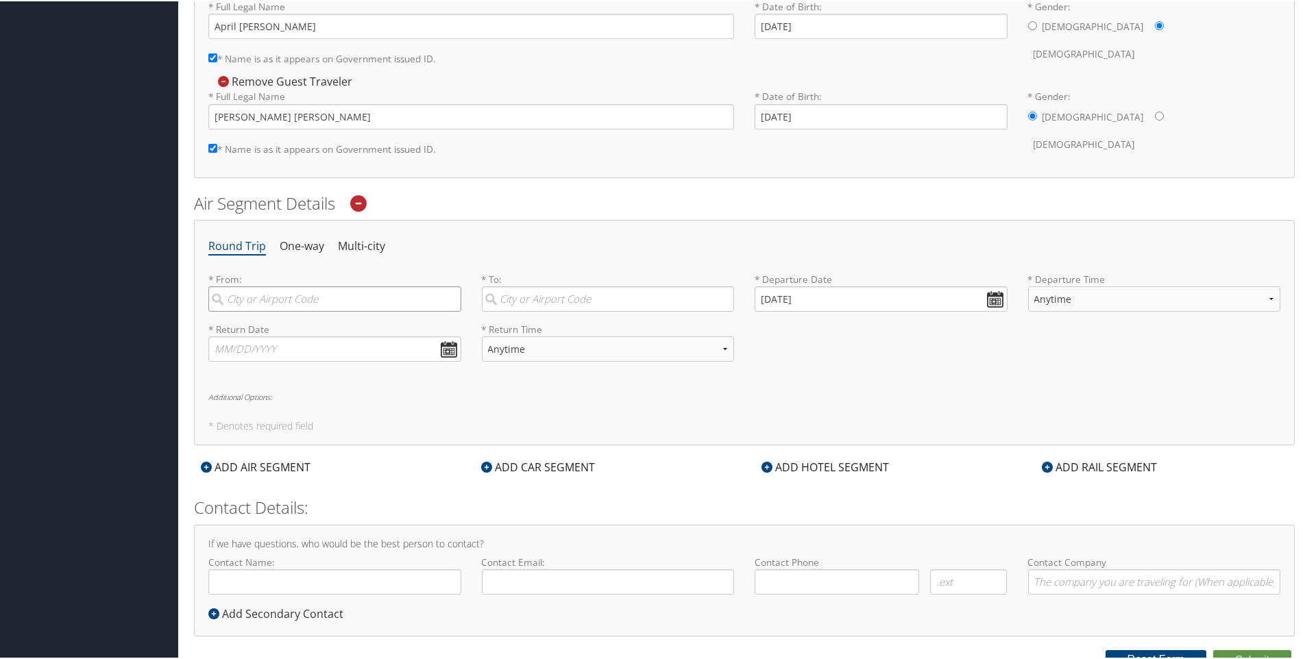
click at [257, 298] on input "search" at bounding box center [334, 297] width 253 height 25
click at [280, 339] on div "City" at bounding box center [336, 344] width 234 height 18
click at [280, 310] on input "Hunts" at bounding box center [334, 297] width 253 height 25
type input "Huntsville (HSV AL)"
click at [555, 304] on input "search" at bounding box center [608, 297] width 253 height 25
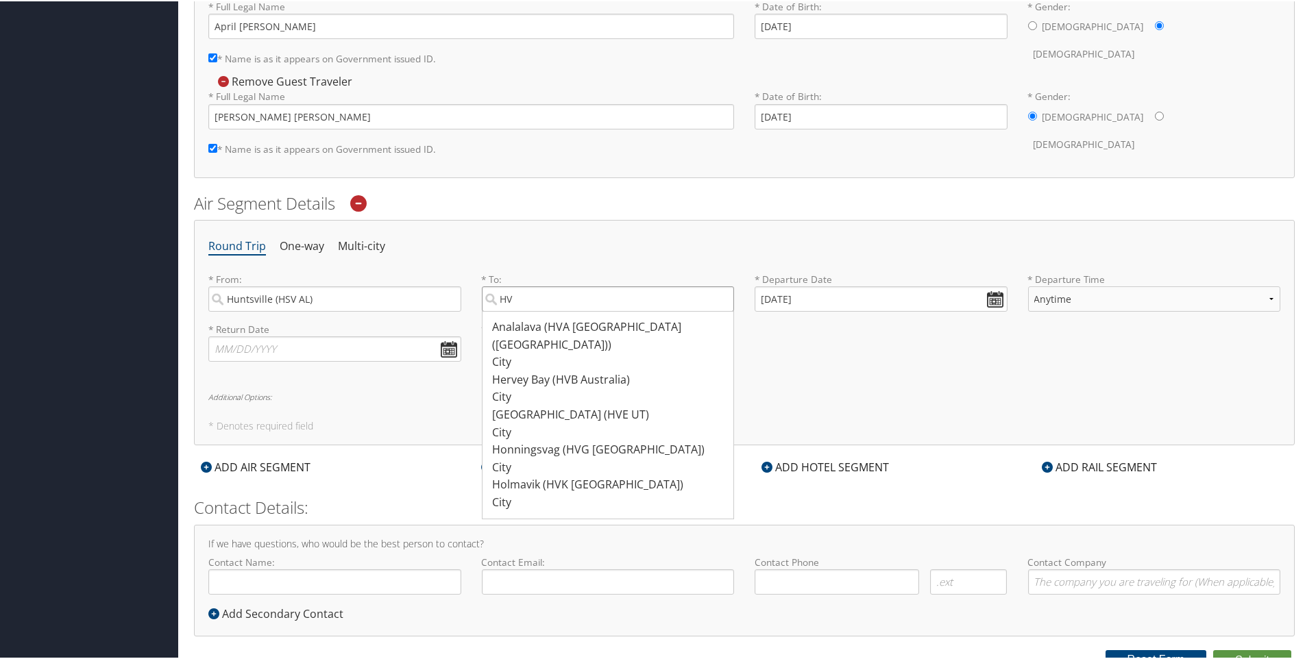
type input "H"
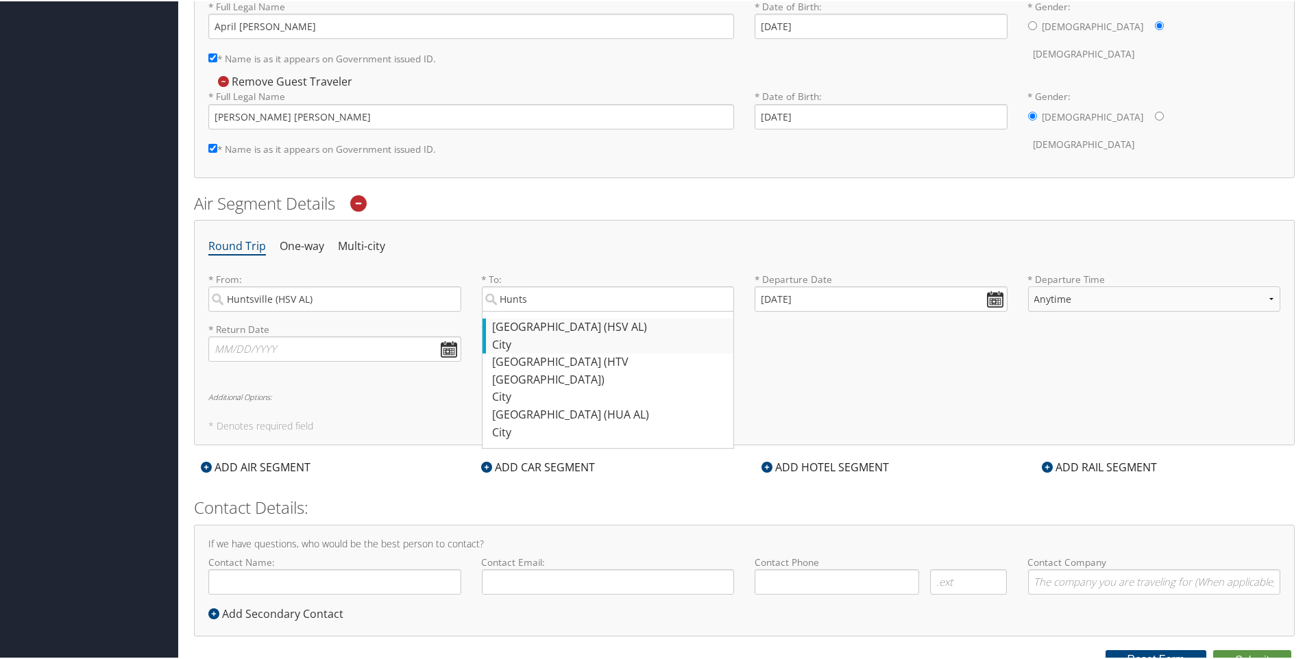
click at [522, 335] on div "City" at bounding box center [610, 344] width 234 height 18
click at [522, 310] on input "Hunts" at bounding box center [608, 297] width 253 height 25
drag, startPoint x: 645, startPoint y: 297, endPoint x: 498, endPoint y: 287, distance: 147.1
click at [498, 287] on input "Huntsville (HSV AL)" at bounding box center [608, 297] width 253 height 25
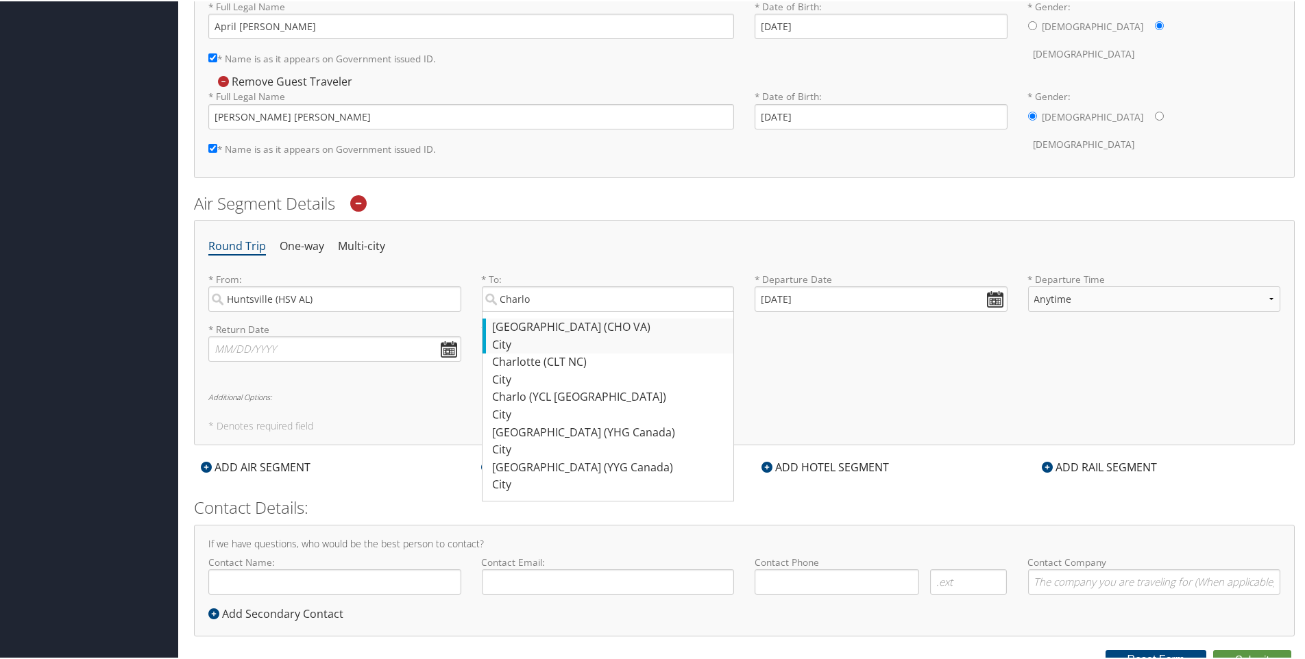
click at [503, 326] on div "[GEOGRAPHIC_DATA] (CHO [GEOGRAPHIC_DATA])" at bounding box center [610, 326] width 234 height 18
click at [503, 310] on input "Charlo" at bounding box center [608, 297] width 253 height 25
type input "Charlottesville (CHO VA)"
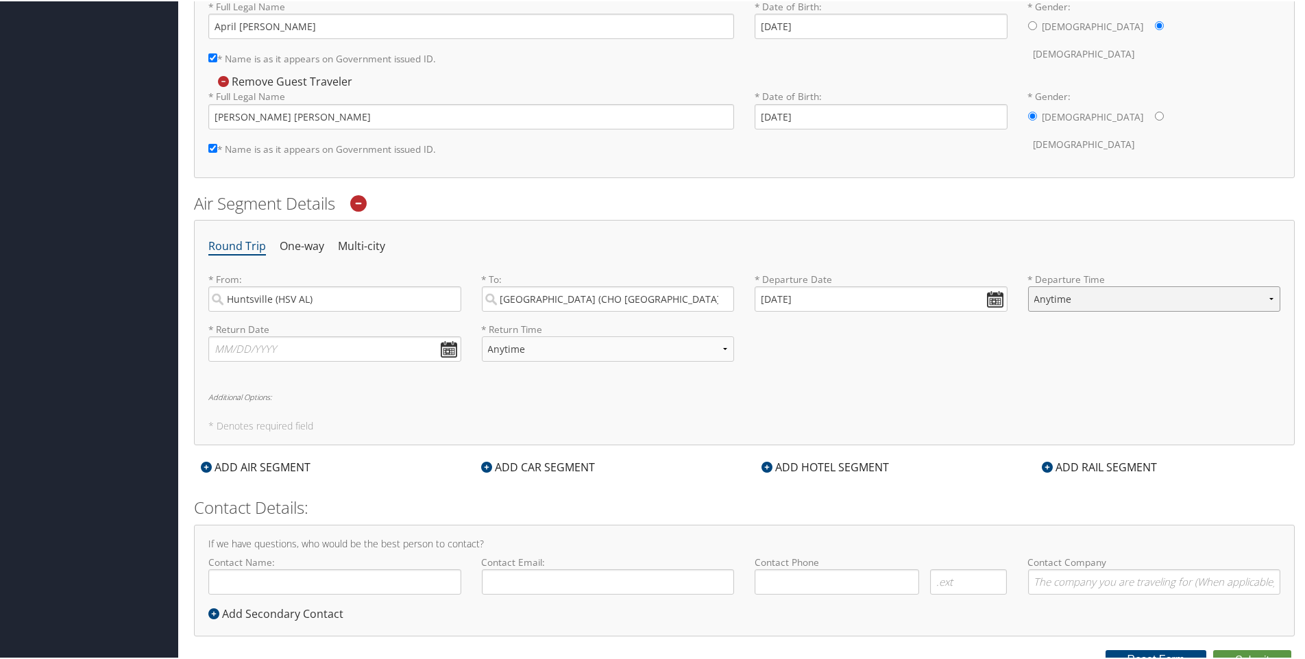
click at [1269, 298] on select "Anytime Early Morning (5AM-7AM) Morning (7AM-12PM) Afternoon (12PM-5PM) Evening…" at bounding box center [1154, 297] width 253 height 25
select select "12PM-5PM"
click at [1028, 285] on select "Anytime Early Morning (5AM-7AM) Morning (7AM-12PM) Afternoon (12PM-5PM) Evening…" at bounding box center [1154, 297] width 253 height 25
click at [452, 350] on input "text" at bounding box center [334, 347] width 253 height 25
click at [985, 294] on input "[DATE]" at bounding box center [881, 297] width 253 height 25
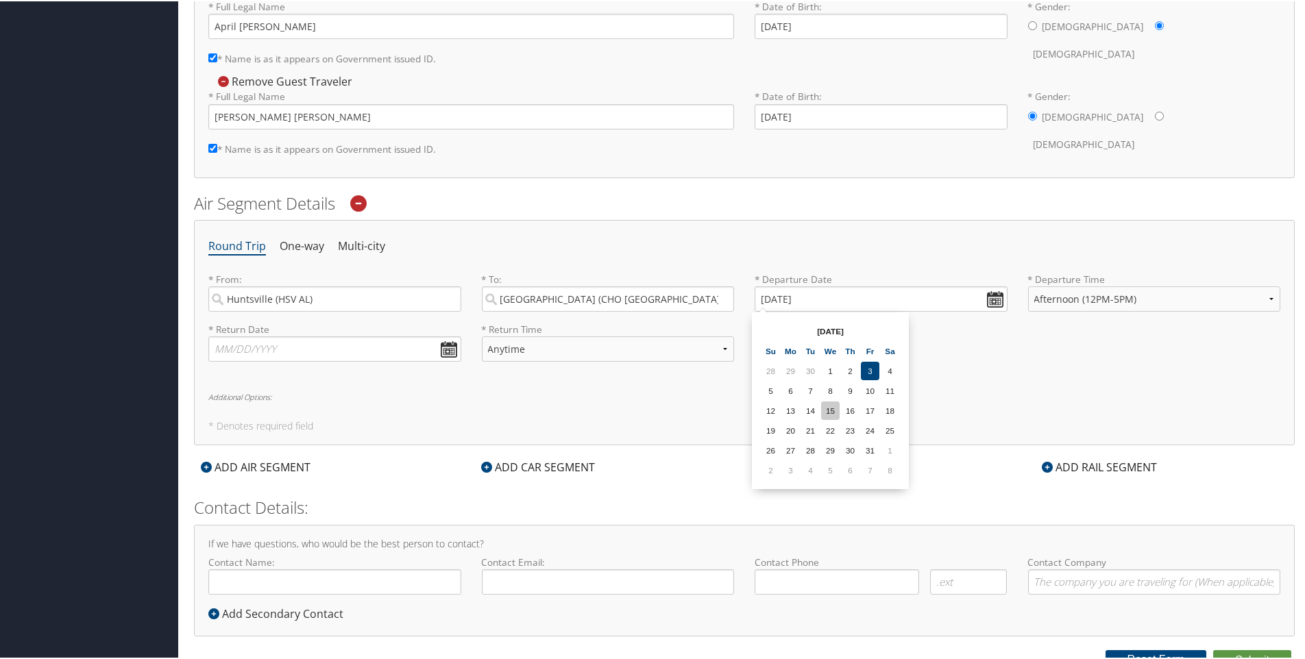
click at [834, 407] on td "15" at bounding box center [830, 409] width 19 height 19
type input "[DATE]"
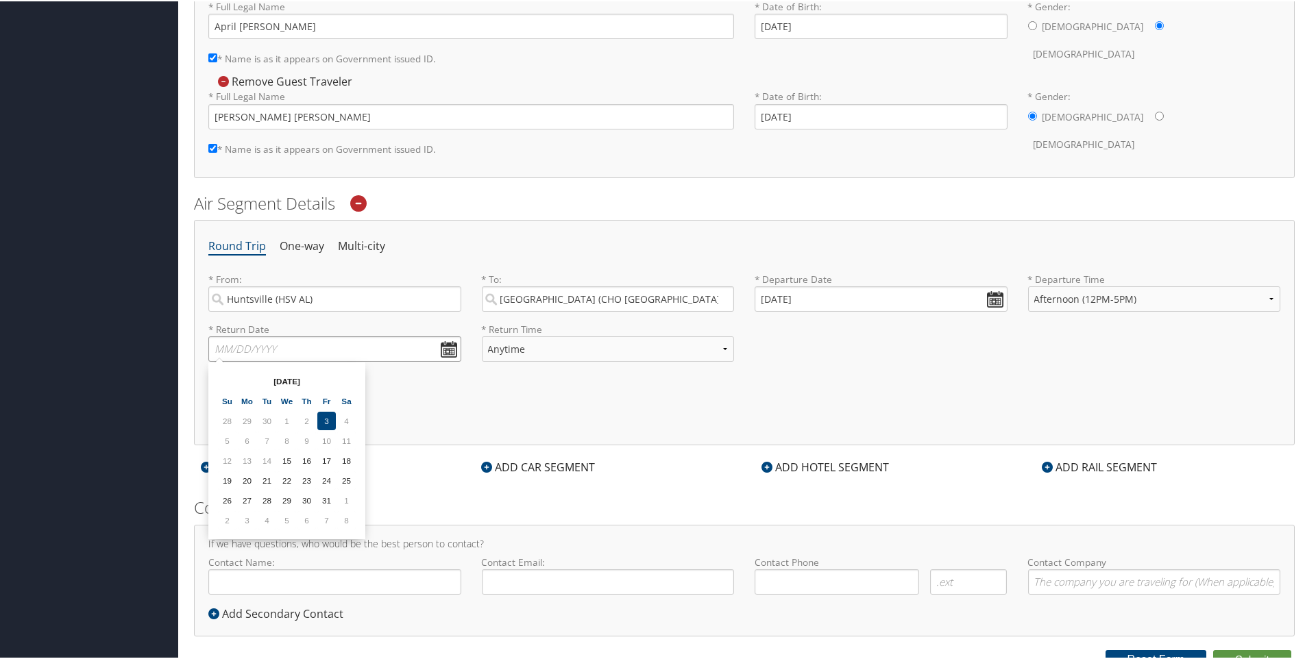
click at [446, 345] on input "text" at bounding box center [334, 347] width 253 height 25
click at [350, 458] on td "18" at bounding box center [346, 459] width 19 height 19
type input "[DATE]"
click at [712, 350] on select "Anytime Early Morning (5AM-7AM) Morning (7AM-12PM) Afternoon (12PM-5PM) Evening…" at bounding box center [608, 347] width 253 height 25
select select "6:00 PM"
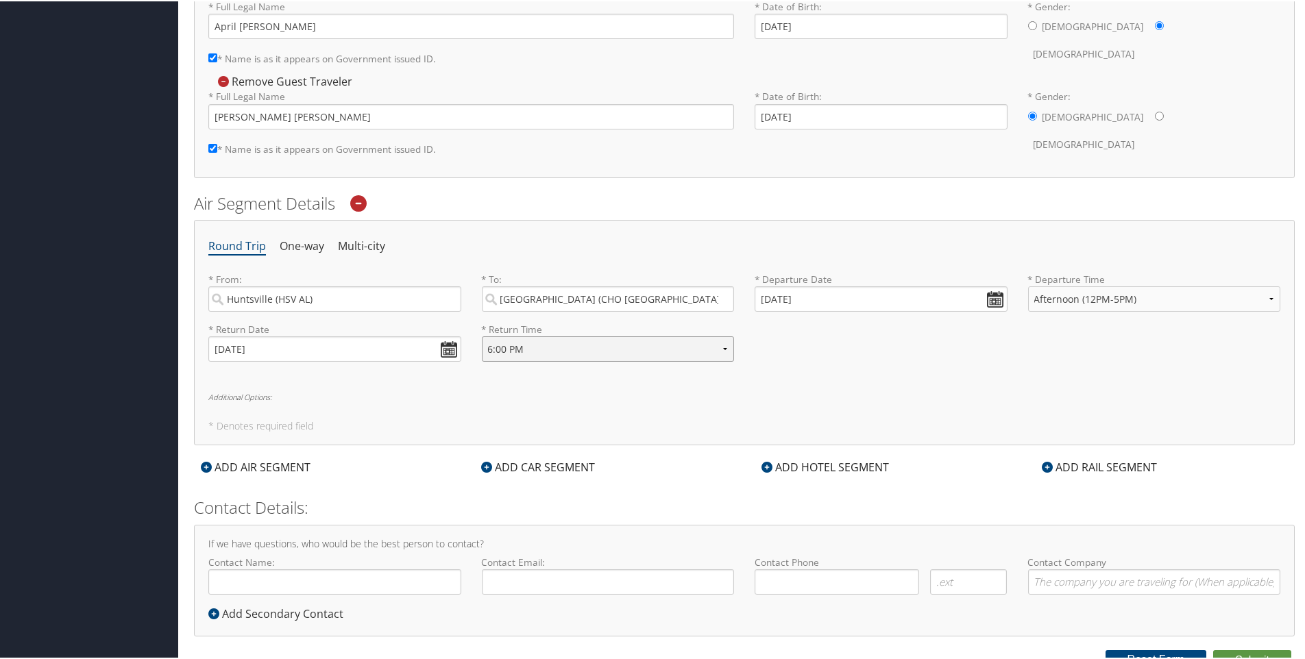
click at [482, 335] on select "Anytime Early Morning (5AM-7AM) Morning (7AM-12PM) Afternoon (12PM-5PM) Evening…" at bounding box center [608, 347] width 253 height 25
click at [869, 374] on div "Round Trip One-way Multi-city * From: Huntsville (HSV AL) Required * To: Charlo…" at bounding box center [744, 331] width 1101 height 225
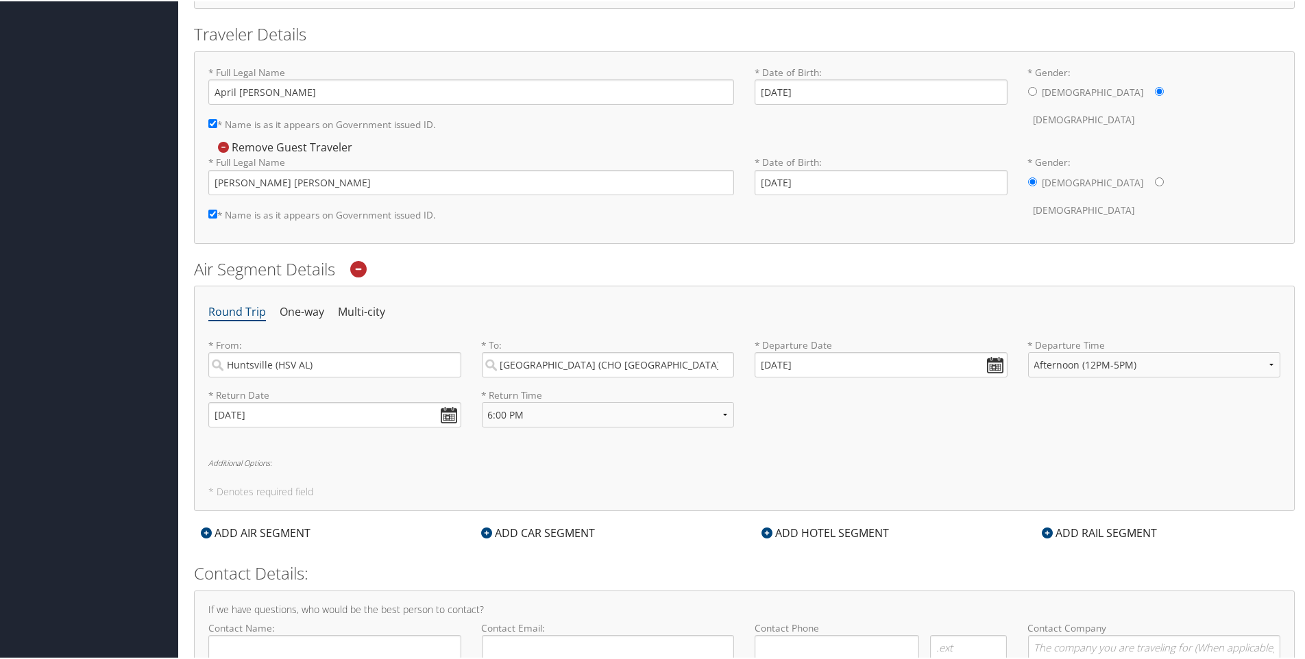
scroll to position [427, 0]
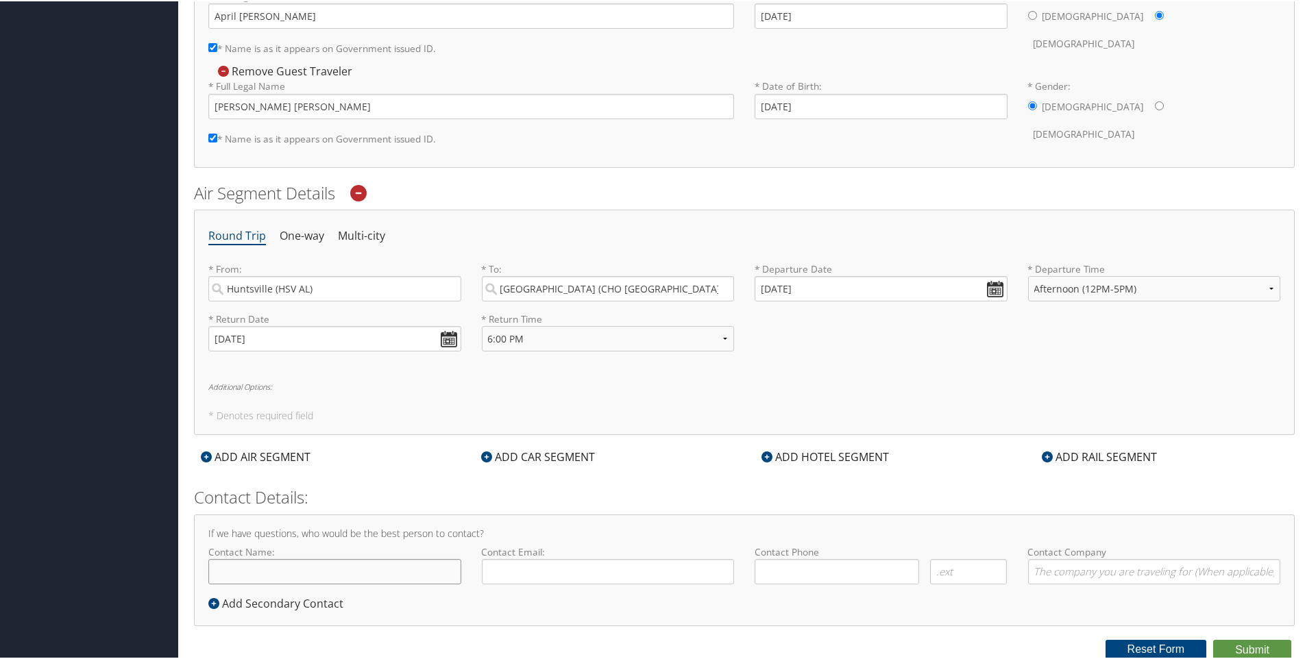
click at [320, 567] on input "Contact Name:" at bounding box center [334, 570] width 253 height 25
type input "[PERSON_NAME]"
type input "[EMAIL_ADDRESS][US_STATE][DOMAIN_NAME]"
type input "( ) -"
type input "University of VA"
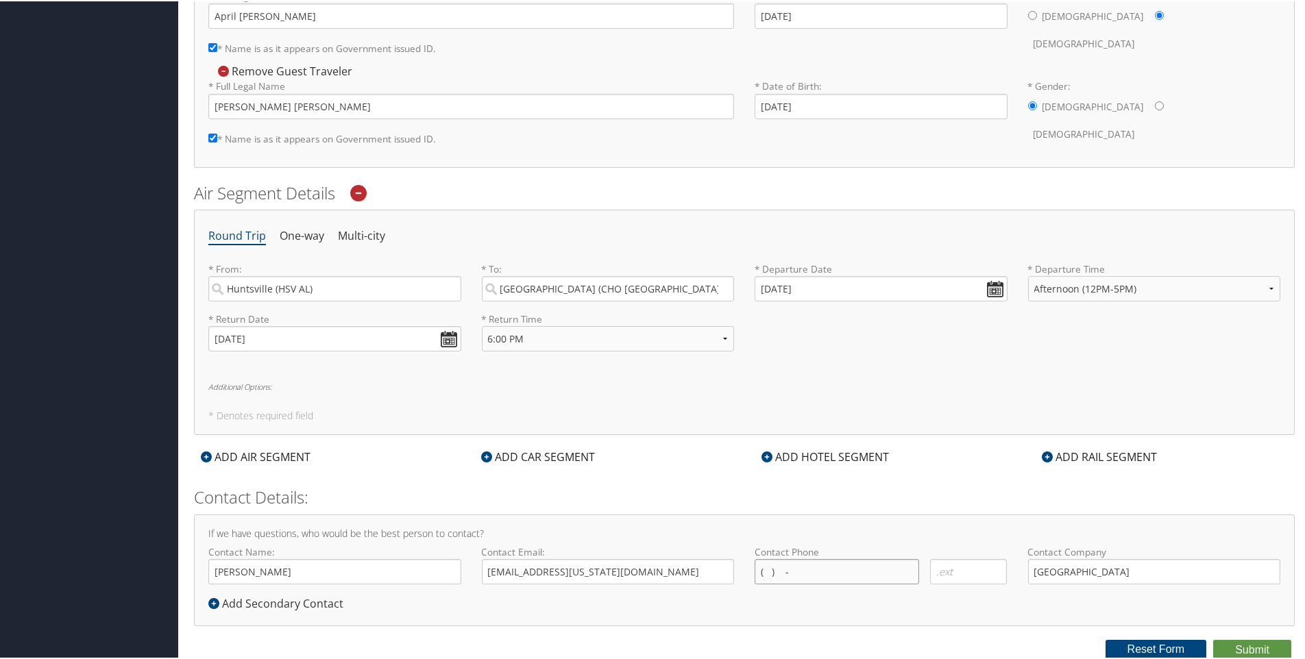
click at [801, 570] on input "( ) -" at bounding box center [837, 570] width 164 height 25
type input "[PHONE_NUMBER]"
click at [216, 604] on icon at bounding box center [213, 602] width 11 height 11
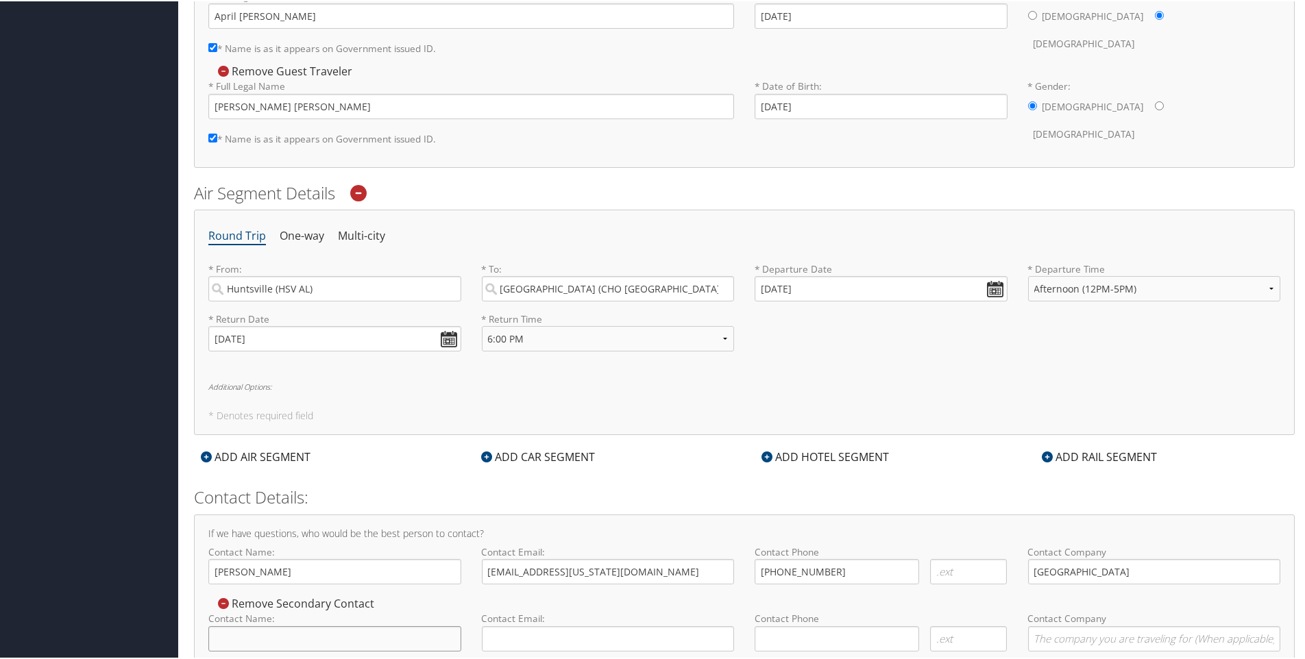
click at [247, 635] on input "Contact Name:" at bounding box center [334, 637] width 253 height 25
type input "a"
type input "April [PERSON_NAME]"
type input "[EMAIL_ADDRESS][DOMAIN_NAME]"
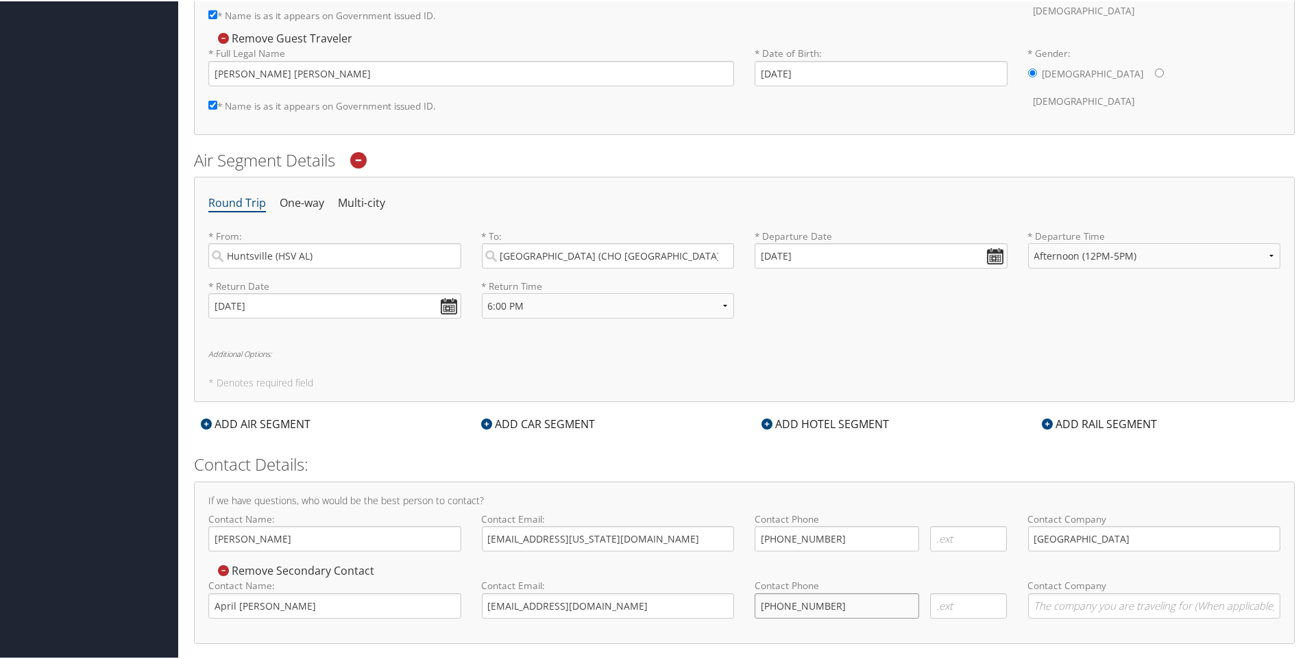
scroll to position [478, 0]
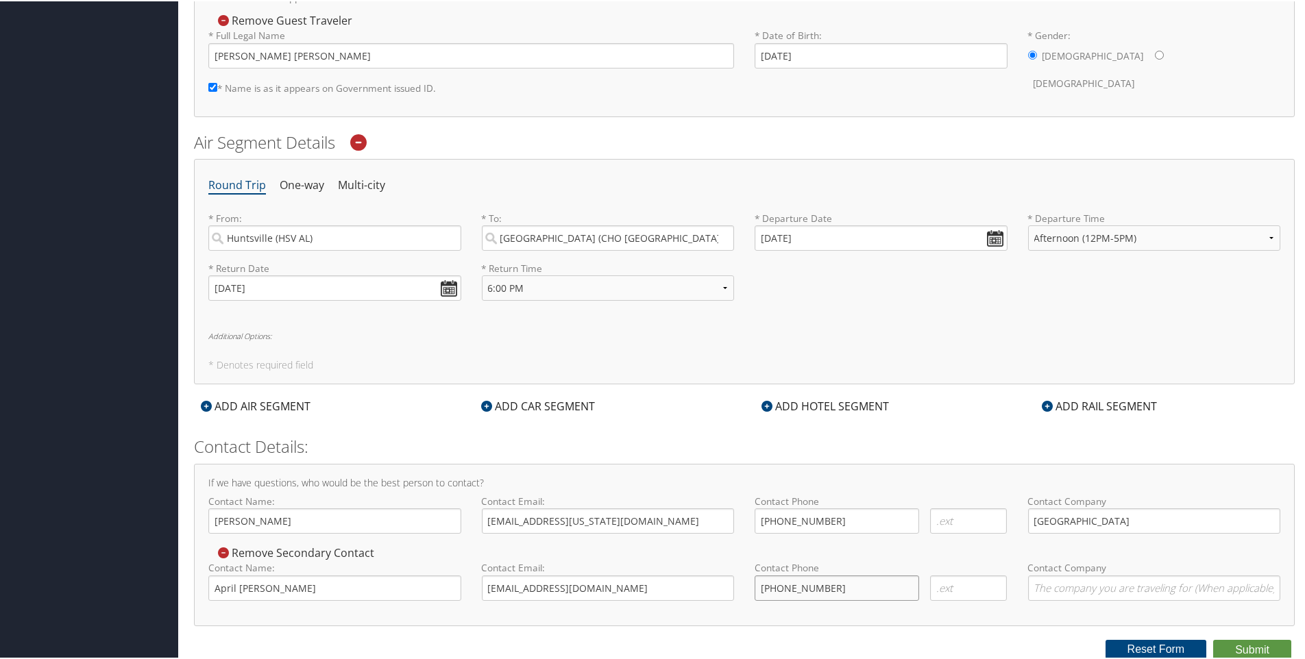
type input "[PHONE_NUMBER]"
click at [1056, 578] on input "Contact Company" at bounding box center [1154, 586] width 253 height 25
type input "University of Virgini"
click at [881, 637] on form "Reporting Fields for University of Virginia (UVA) Intl. Travel Authorization : …" at bounding box center [744, 113] width 1101 height 1091
click at [1248, 648] on button "Submit" at bounding box center [1252, 649] width 78 height 21
